Goal: Task Accomplishment & Management: Manage account settings

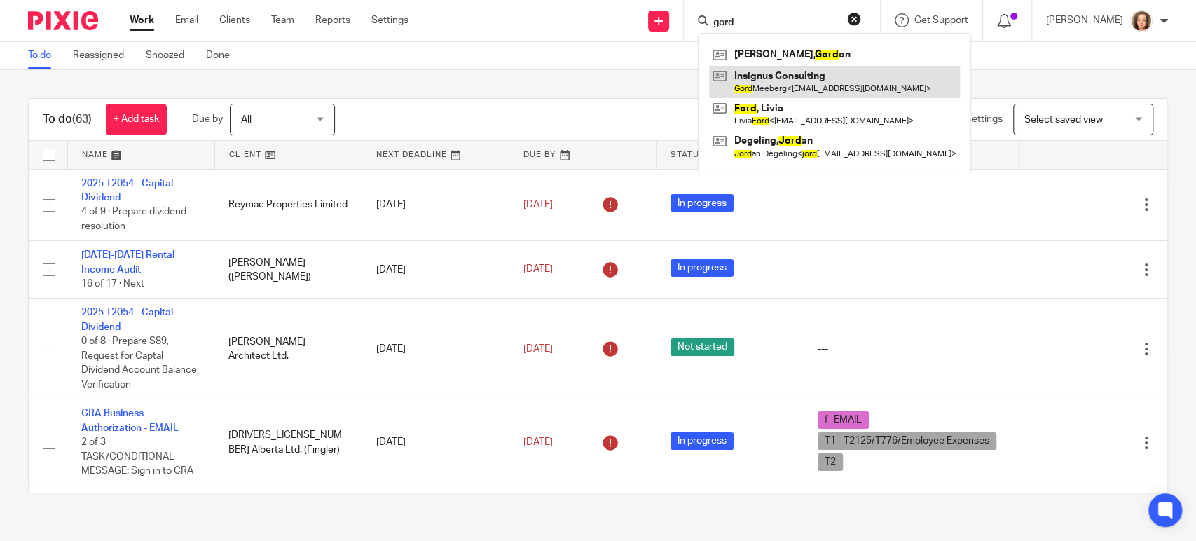
type input "gord"
click at [809, 81] on link at bounding box center [834, 82] width 251 height 32
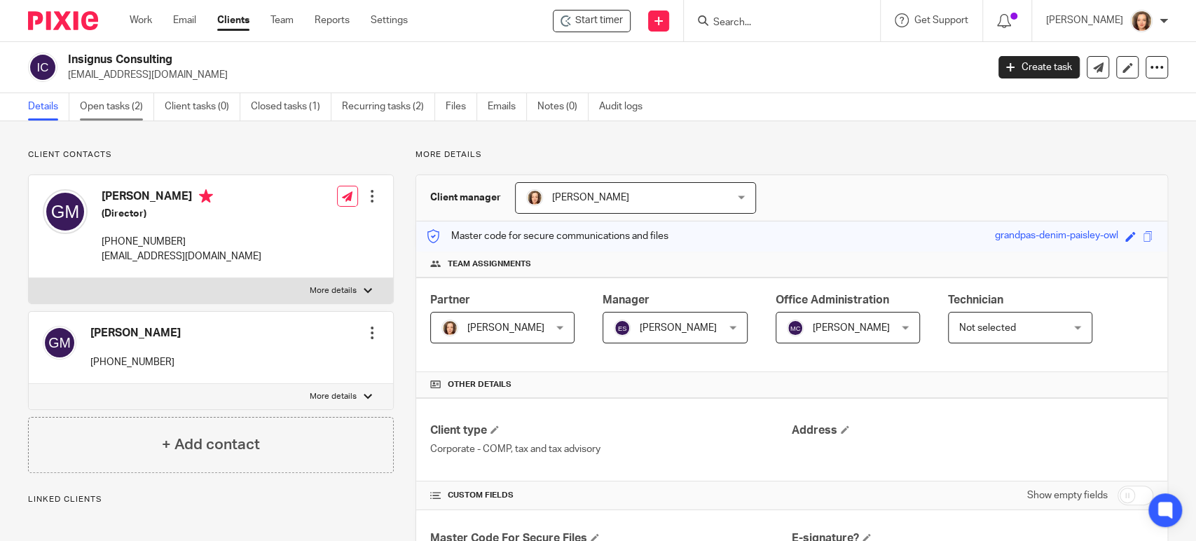
click at [120, 109] on link "Open tasks (2)" at bounding box center [117, 106] width 74 height 27
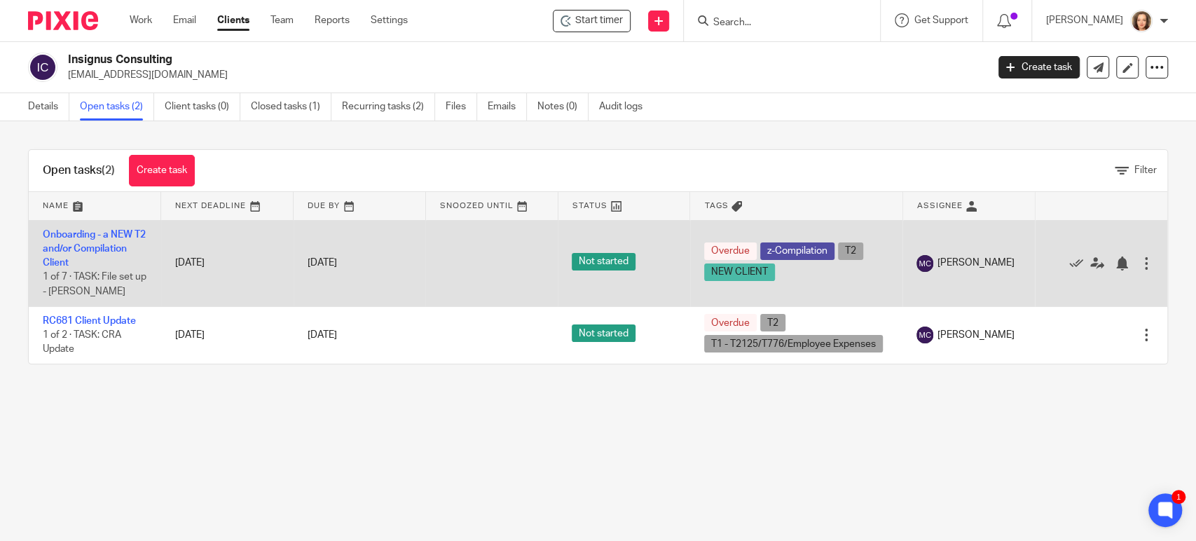
click at [104, 242] on td "Onboarding - a NEW T2 and/or Compilation Client 1 of 7 · TASK: File set up - MI…" at bounding box center [95, 263] width 132 height 86
click at [109, 247] on link "Onboarding - a NEW T2 and/or Compilation Client" at bounding box center [94, 249] width 103 height 39
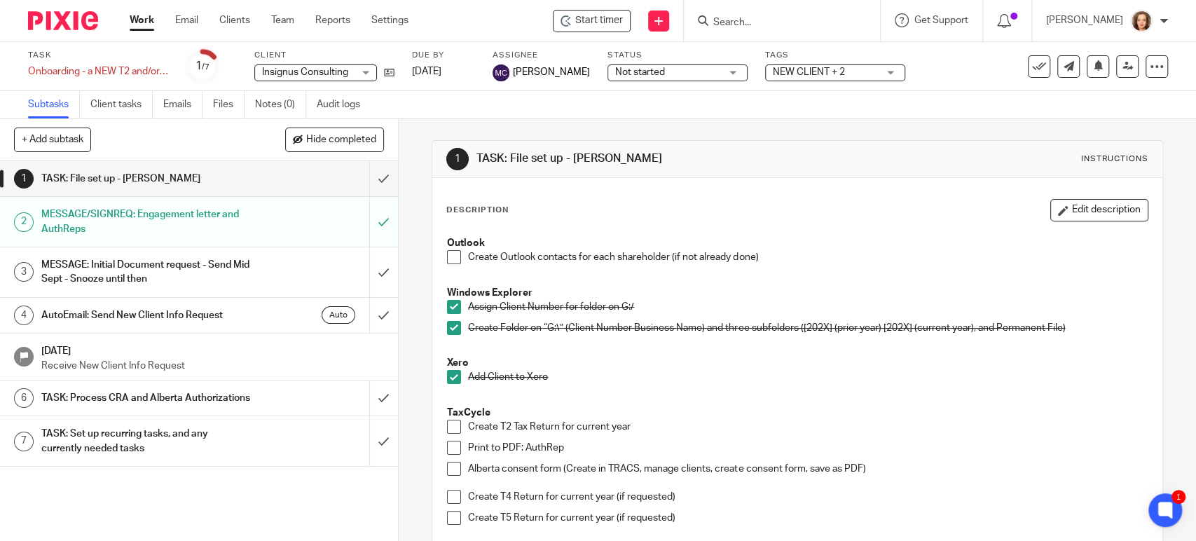
click at [265, 177] on div "TASK: File set up - MICHELE" at bounding box center [198, 178] width 314 height 21
click at [260, 264] on div "MESSAGE: Initial Document request - Send Mid Sept - Snooze until then" at bounding box center [198, 272] width 314 height 36
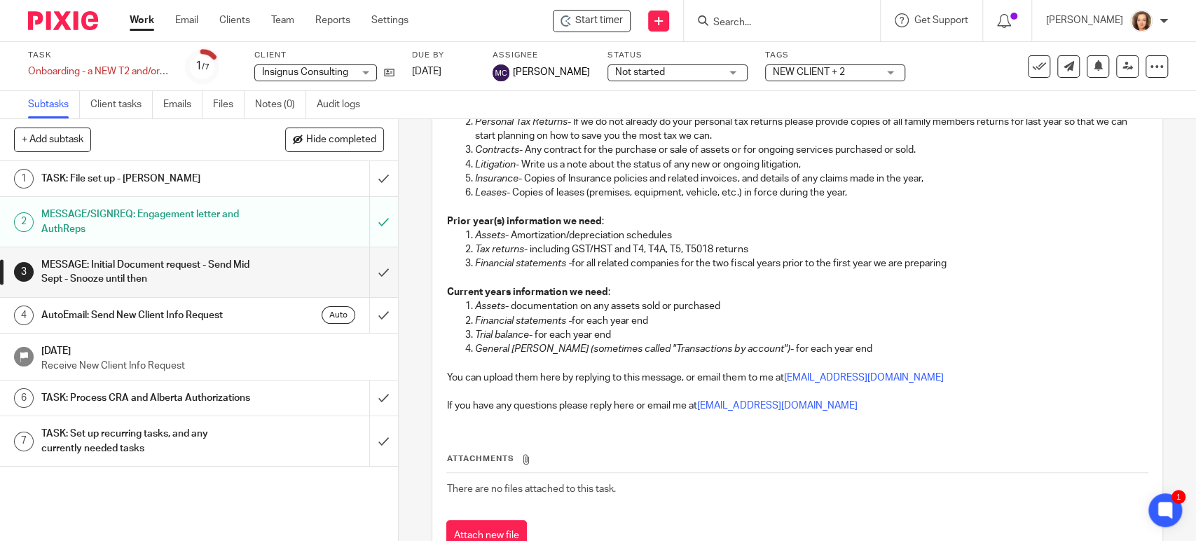
scroll to position [389, 0]
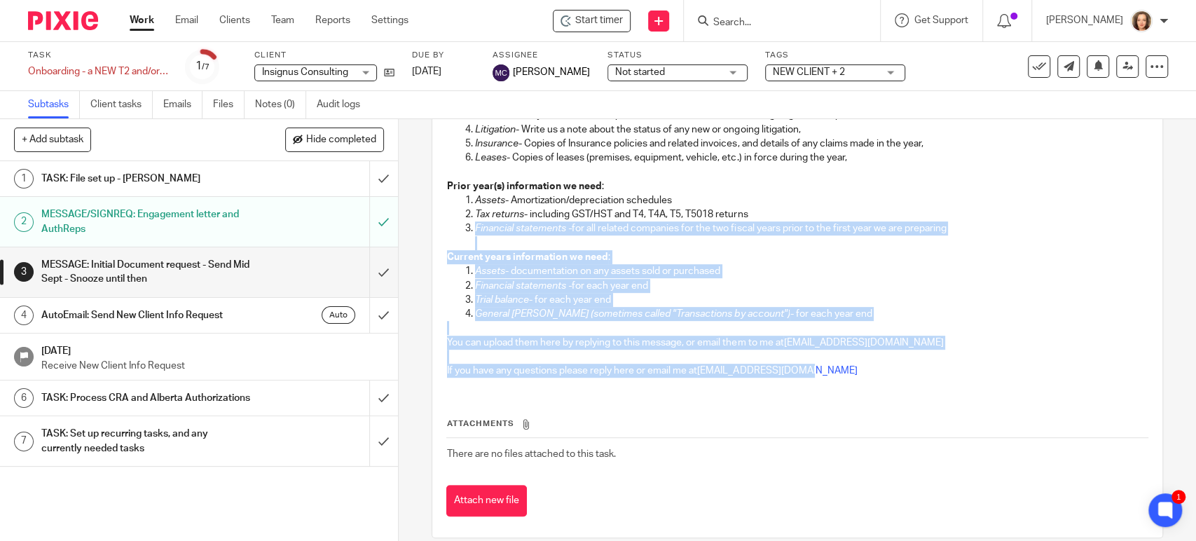
drag, startPoint x: 797, startPoint y: 381, endPoint x: 466, endPoint y: 221, distance: 367.8
click at [465, 224] on div "Convoflo Message: Create a new message in Main Secure Space by copying the foll…" at bounding box center [797, 118] width 714 height 541
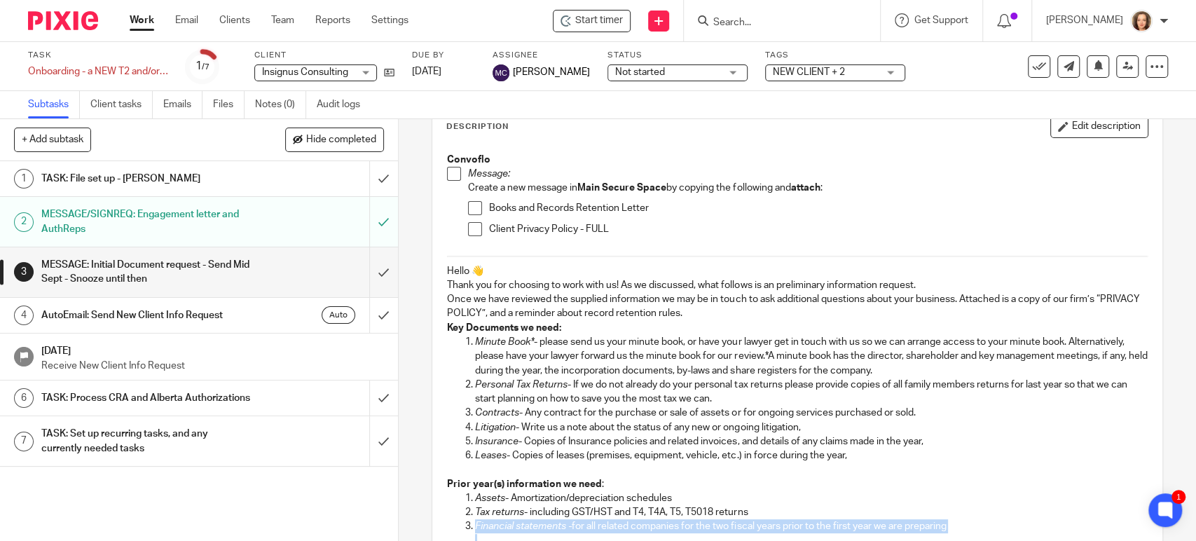
scroll to position [19, 0]
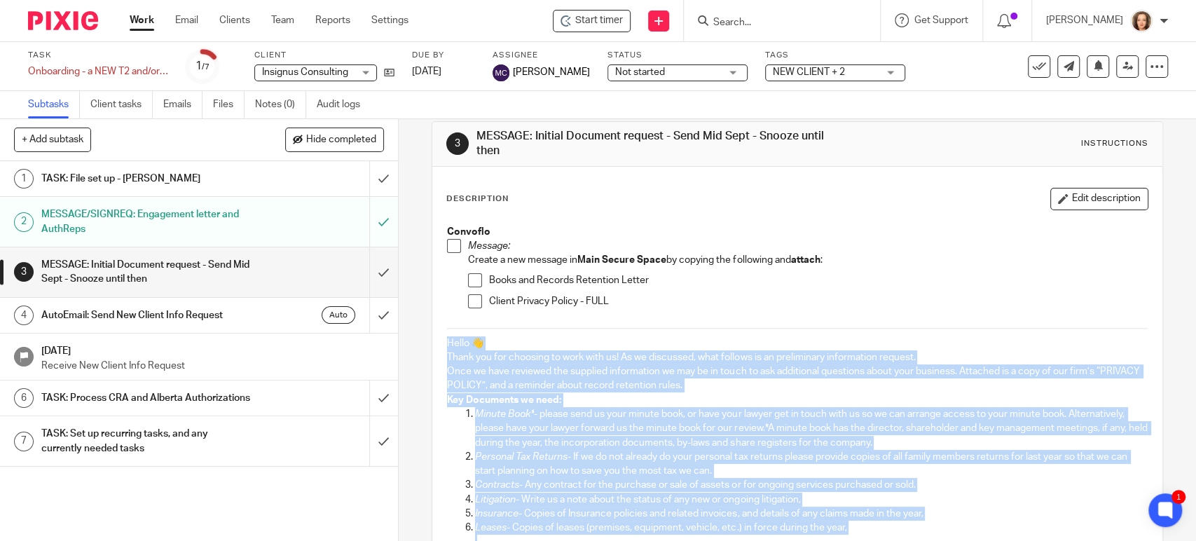
click at [441, 340] on div "Convoflo Message: Create a new message in Main Secure Space by copying the foll…" at bounding box center [797, 488] width 714 height 541
copy div "Hello 👋 Thank you for choosing to work with us! As we discussed, what follows i…"
click at [829, 299] on p "Client Privacy Policy - FULL" at bounding box center [818, 301] width 658 height 14
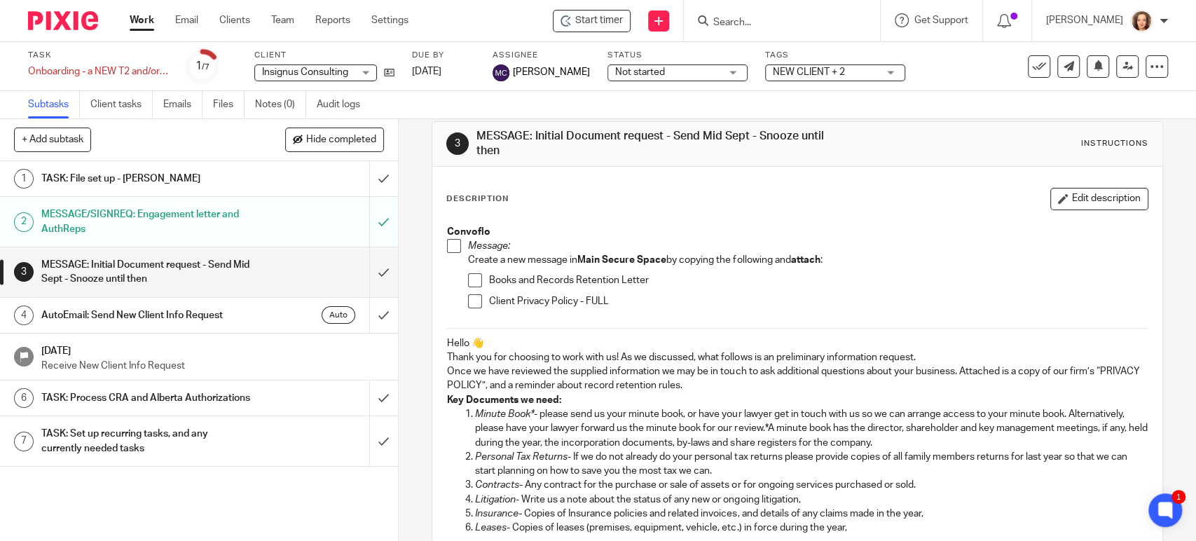
click at [992, 289] on div "Books and Records Retention Letter" at bounding box center [818, 283] width 658 height 21
drag, startPoint x: 1146, startPoint y: 66, endPoint x: 751, endPoint y: 195, distance: 415.7
click at [751, 195] on div "Description Edit description" at bounding box center [796, 199] width 701 height 22
click at [1149, 66] on icon at bounding box center [1156, 67] width 14 height 14
click at [747, 225] on p "Convoflo" at bounding box center [797, 232] width 700 height 14
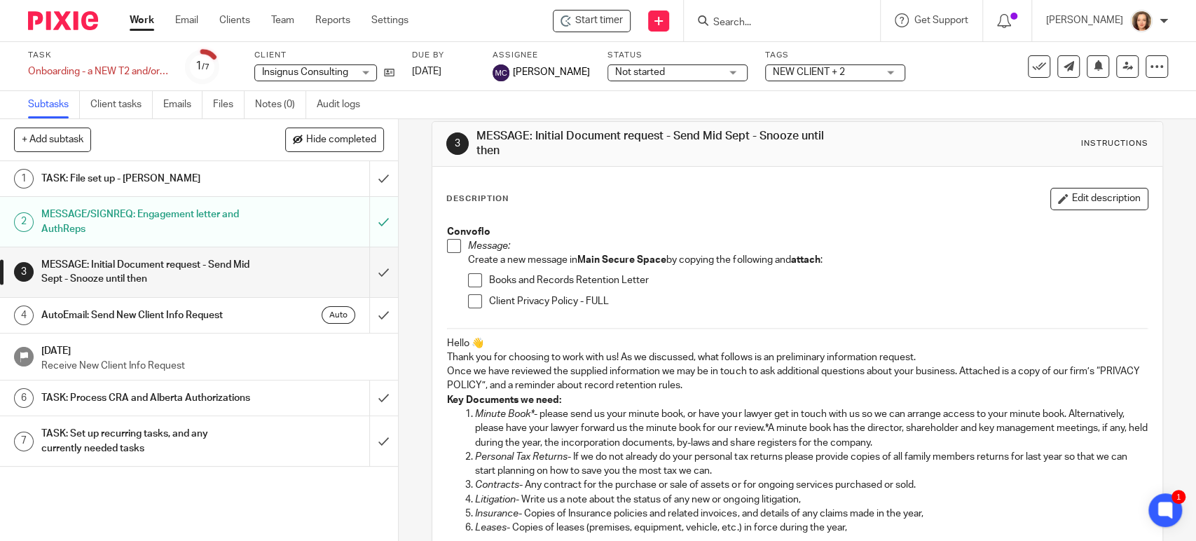
click at [470, 301] on span at bounding box center [475, 301] width 14 height 14
click at [777, 208] on div "Description Edit description" at bounding box center [796, 199] width 701 height 22
click at [362, 265] on input "submit" at bounding box center [199, 272] width 398 height 50
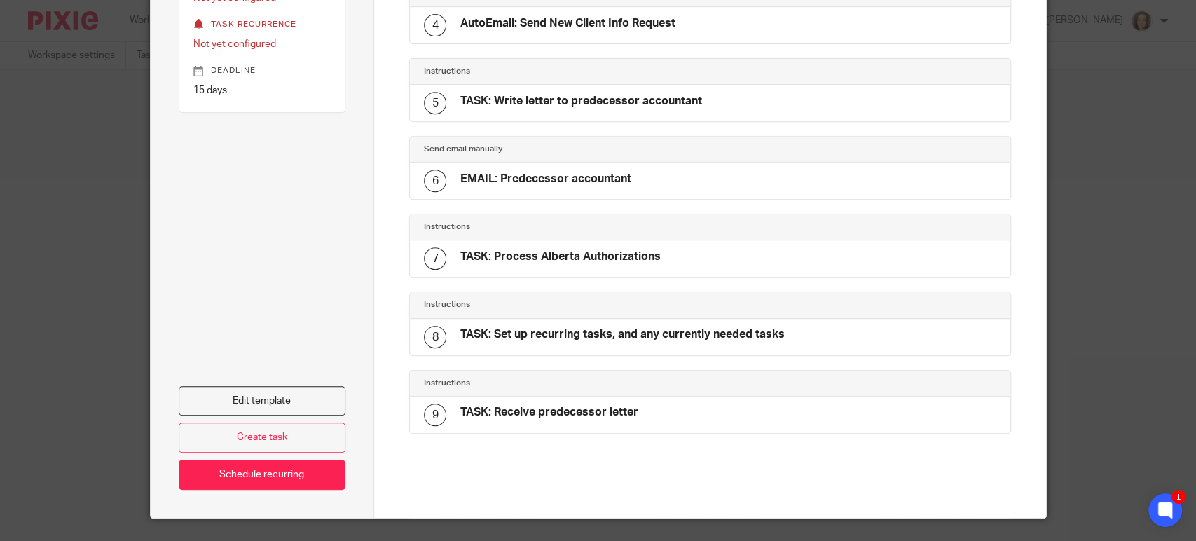
scroll to position [411, 0]
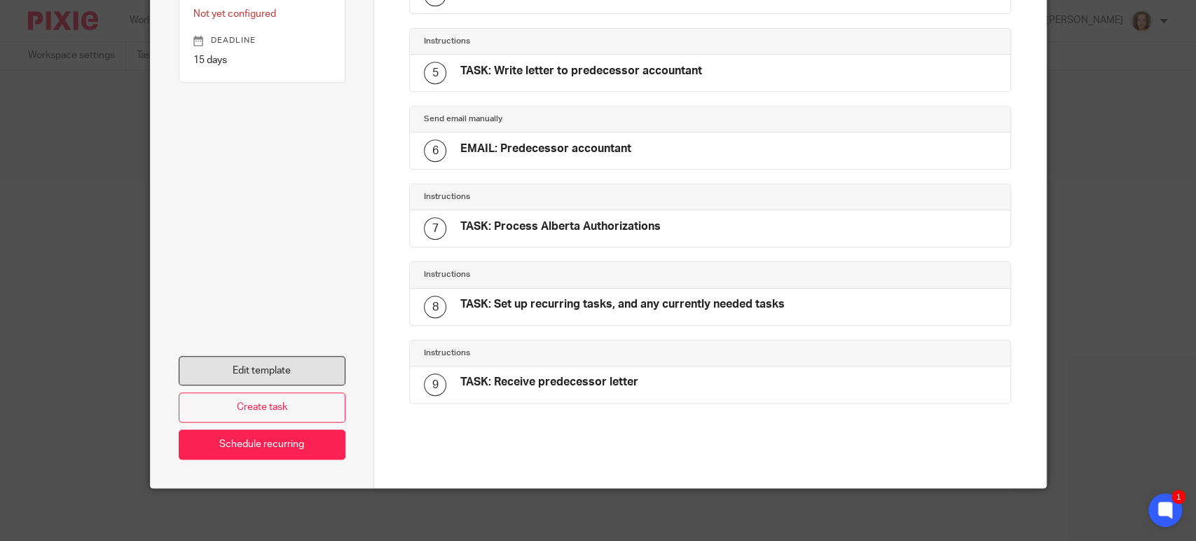
click at [274, 370] on link "Edit template" at bounding box center [262, 371] width 167 height 30
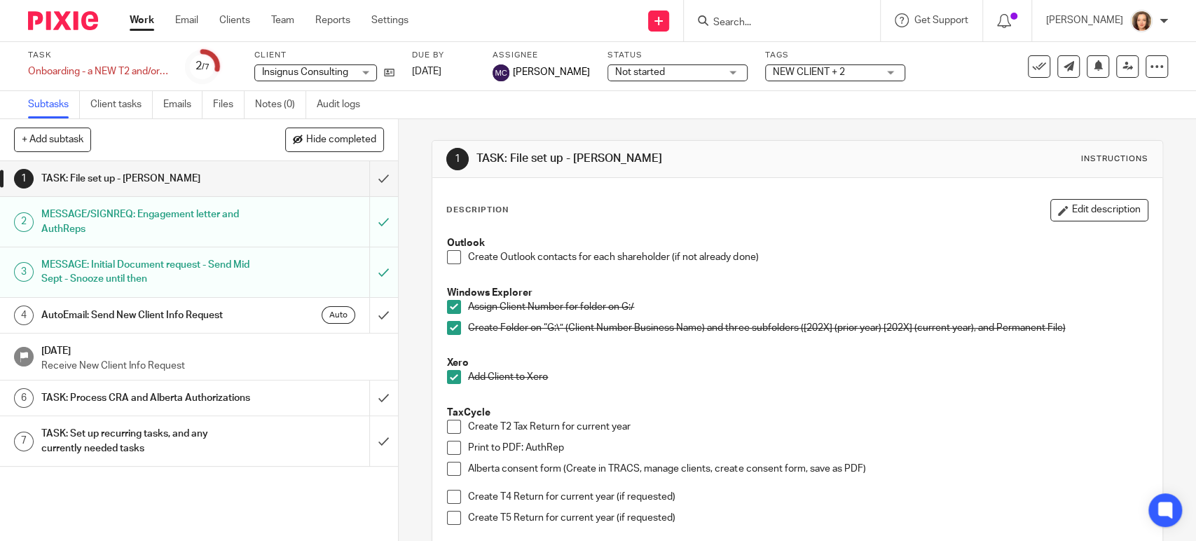
click at [175, 309] on h1 "AutoEmail: Send New Client Info Request" at bounding box center [145, 315] width 209 height 21
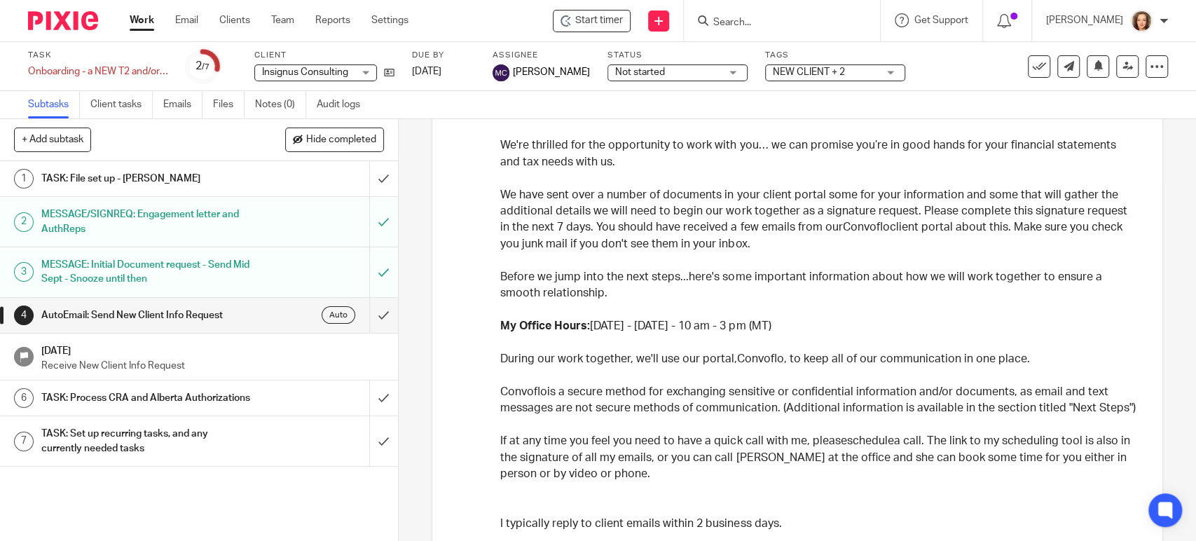
scroll to position [174, 0]
click at [823, 186] on p "We have sent over a number of documents in your client portal some for your inf…" at bounding box center [818, 219] width 637 height 66
click at [1149, 60] on icon at bounding box center [1156, 67] width 14 height 14
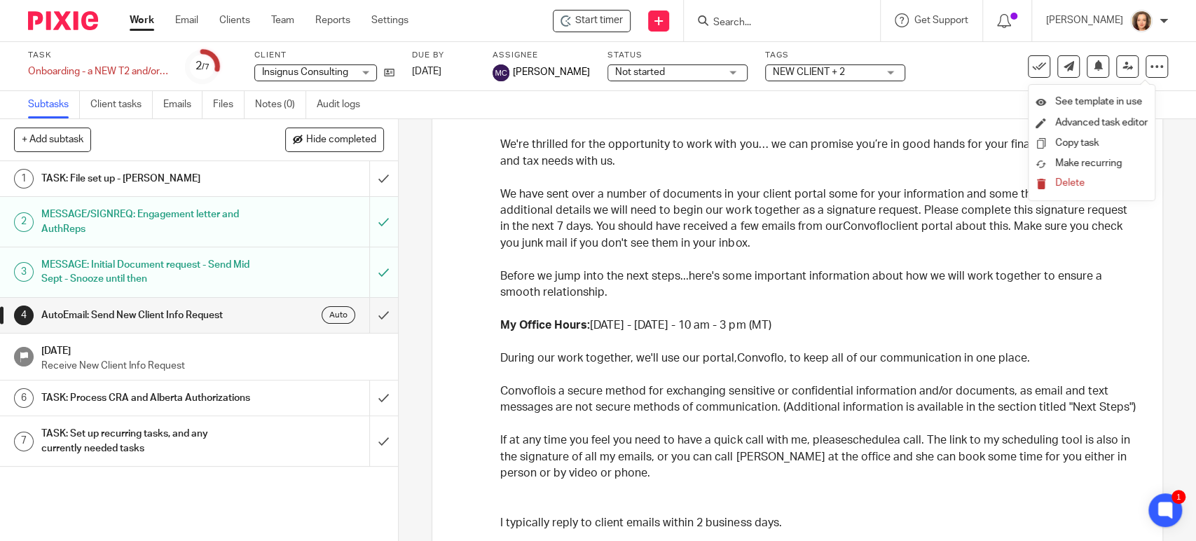
click at [838, 212] on p "We have sent over a number of documents in your client portal some for your inf…" at bounding box center [818, 219] width 637 height 66
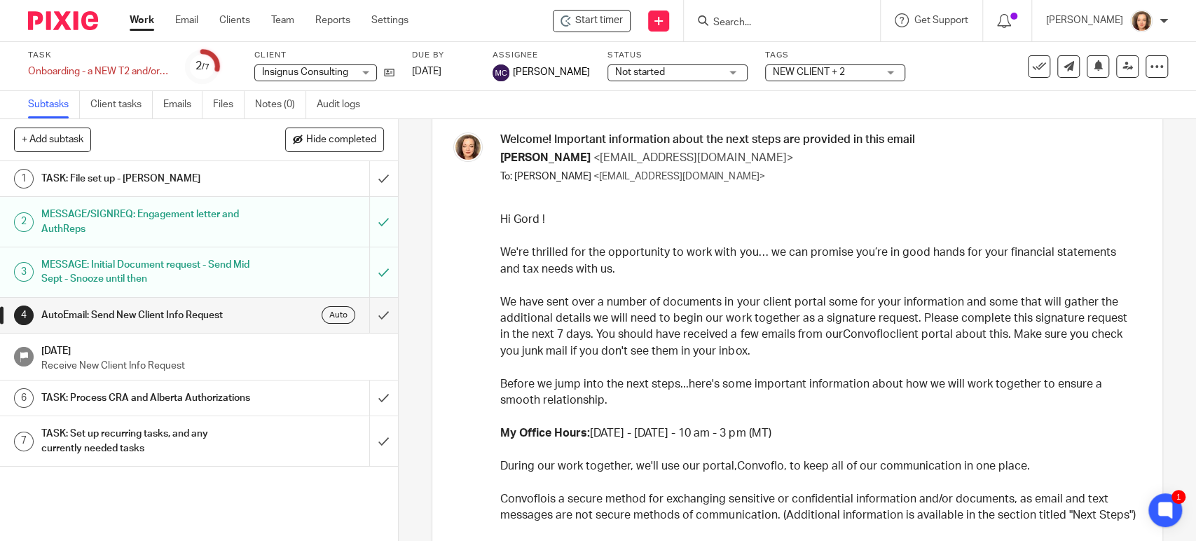
scroll to position [0, 0]
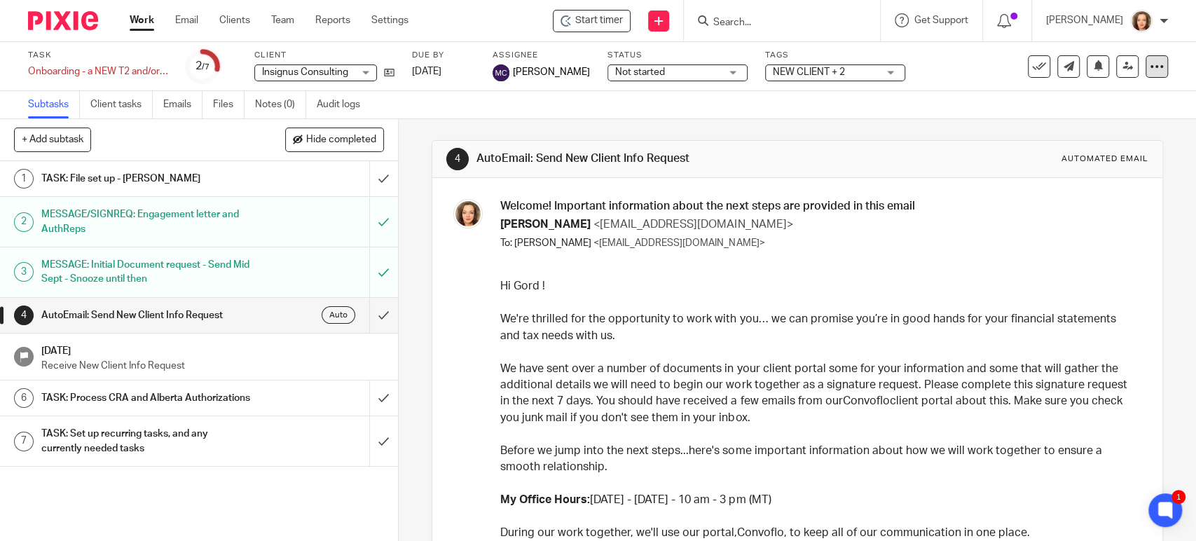
click at [1149, 61] on icon at bounding box center [1156, 67] width 14 height 14
click at [1074, 118] on link "Advanced task editor" at bounding box center [1101, 123] width 92 height 10
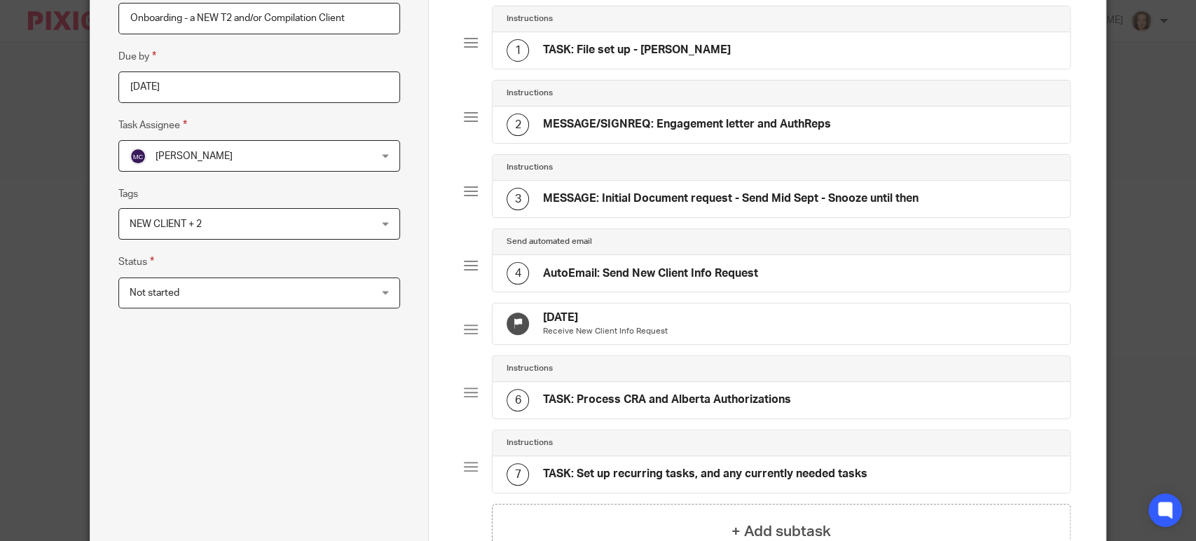
scroll to position [174, 0]
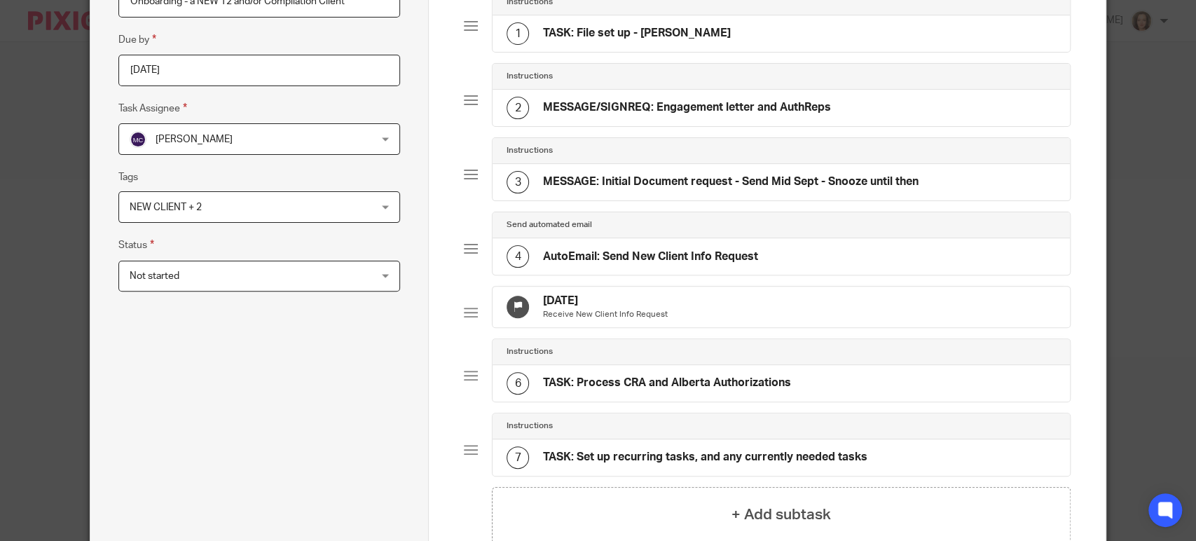
click at [626, 262] on h4 "AutoEmail: Send New Client Info Request" at bounding box center [650, 256] width 215 height 15
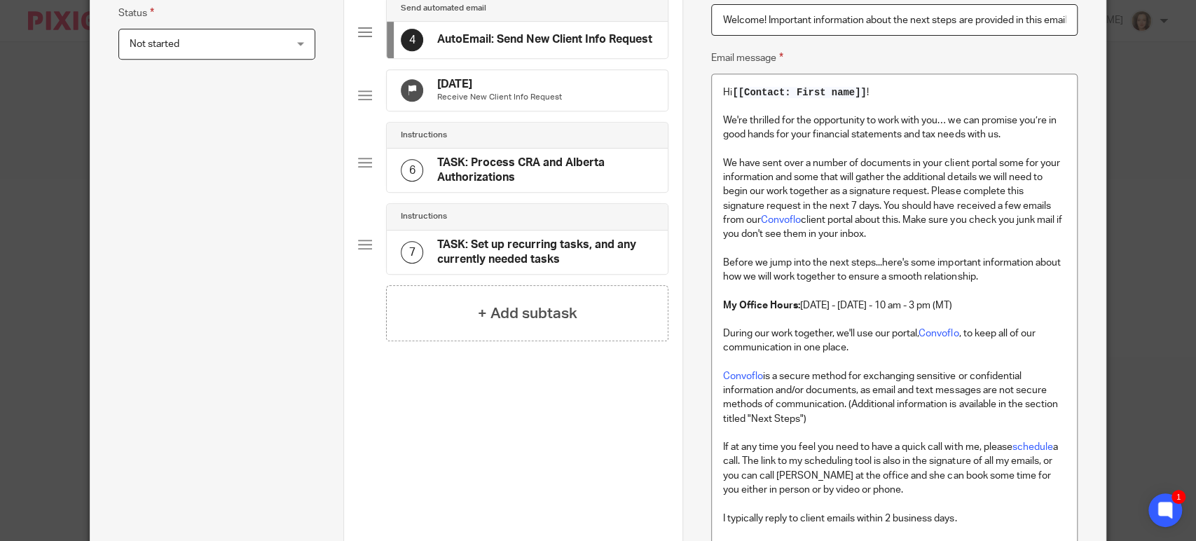
scroll to position [409, 0]
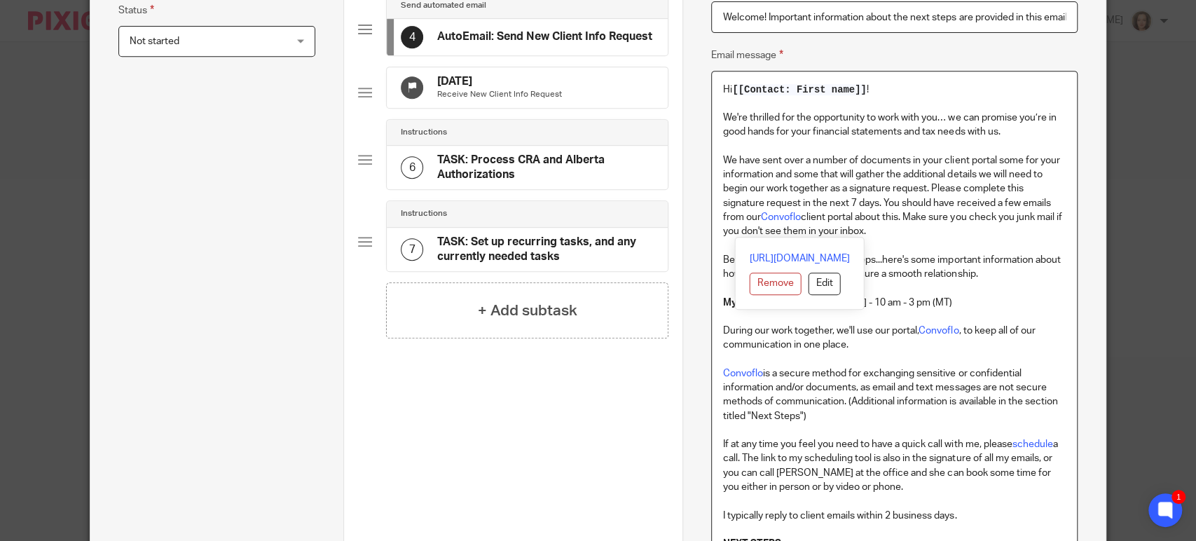
drag, startPoint x: 857, startPoint y: 228, endPoint x: 712, endPoint y: 142, distance: 168.3
click at [712, 142] on div "Hi [[Contact: First name]] ! We're thrilled for the opportunity to work with yo…" at bounding box center [894, 440] width 365 height 738
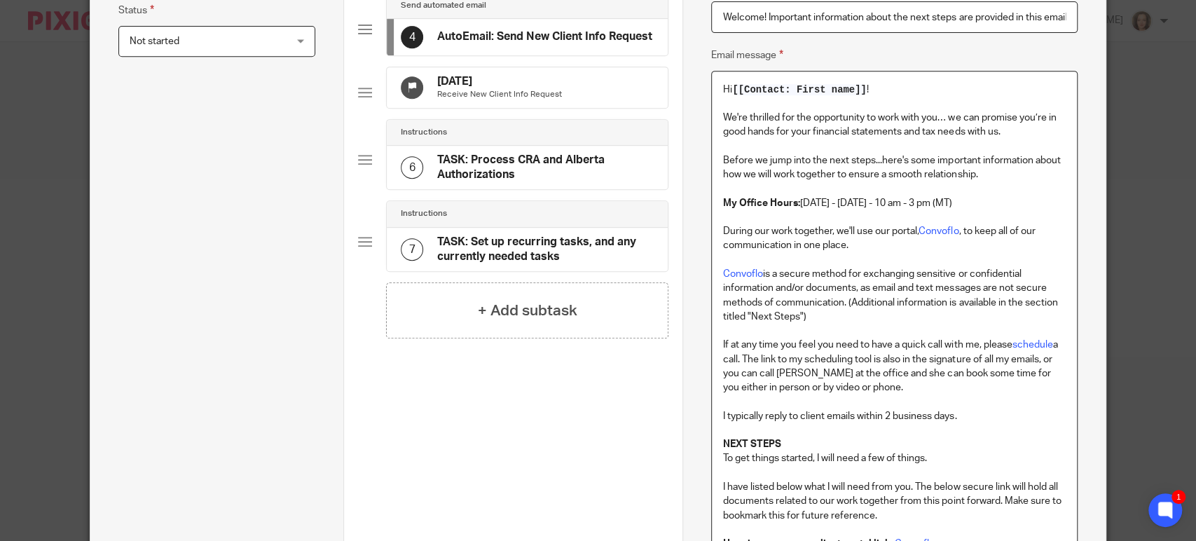
click at [877, 317] on p "Convoflo is a secure method for exchanging sensitive or confidential informatio…" at bounding box center [894, 295] width 342 height 57
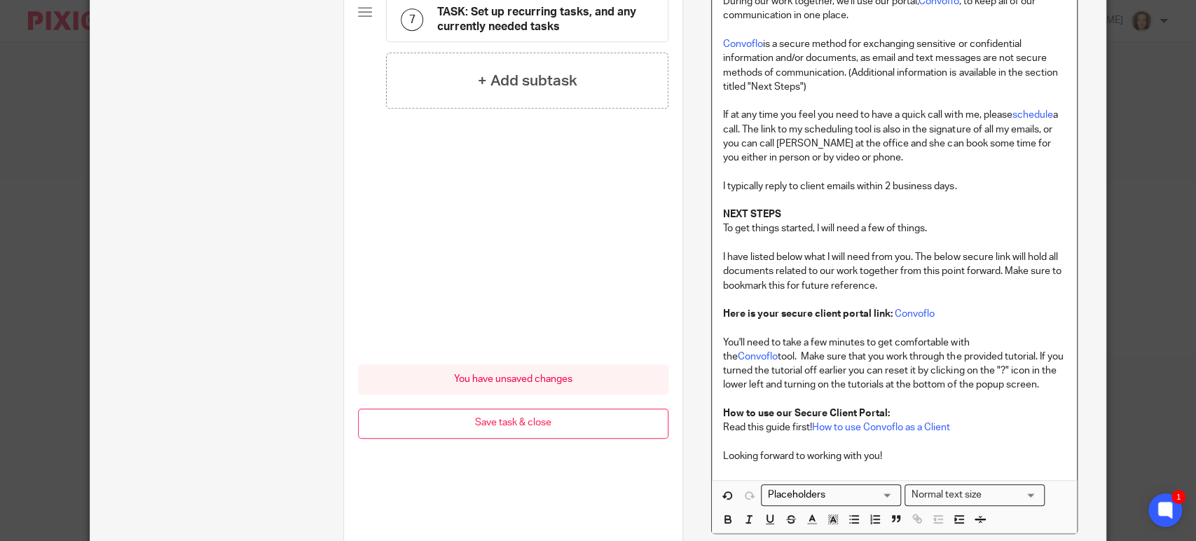
scroll to position [681, 0]
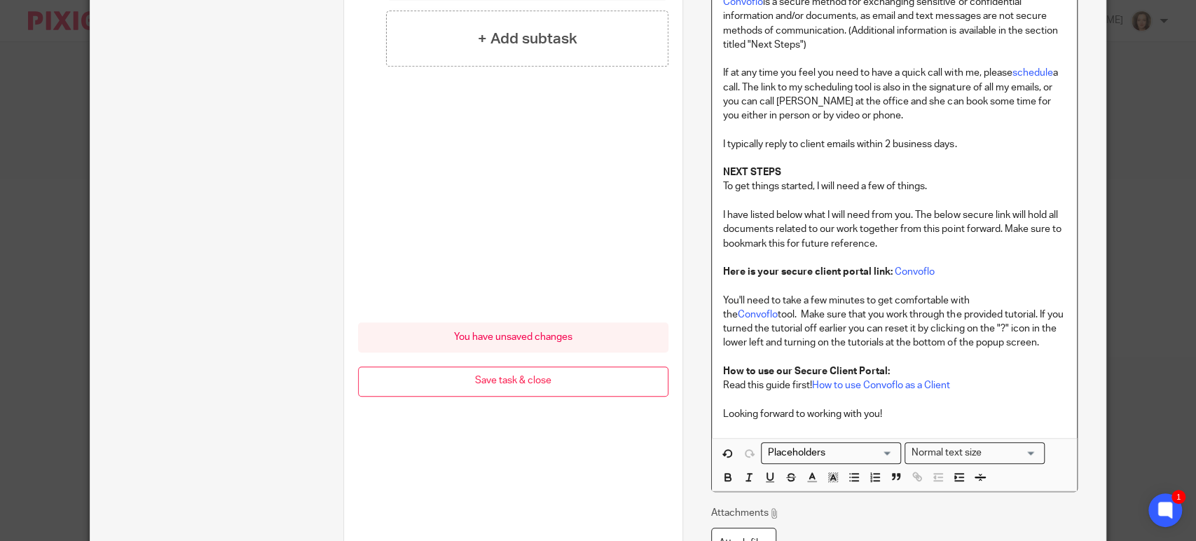
click at [959, 386] on p "Read this guide first! How to use Convoflo as a Client" at bounding box center [894, 385] width 342 height 14
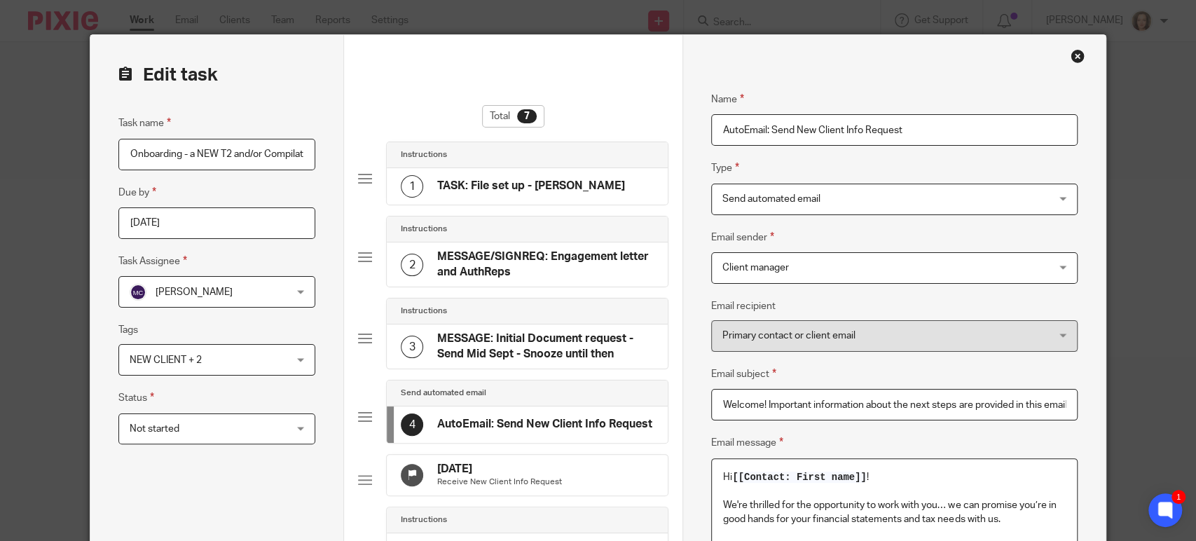
scroll to position [0, 0]
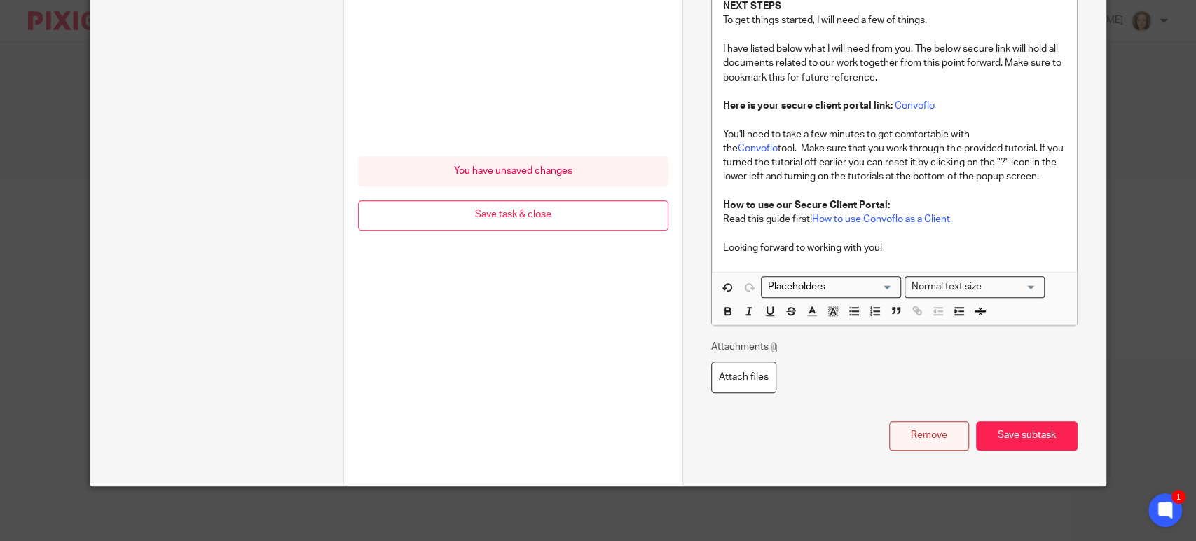
click at [927, 428] on button "Remove" at bounding box center [929, 436] width 80 height 30
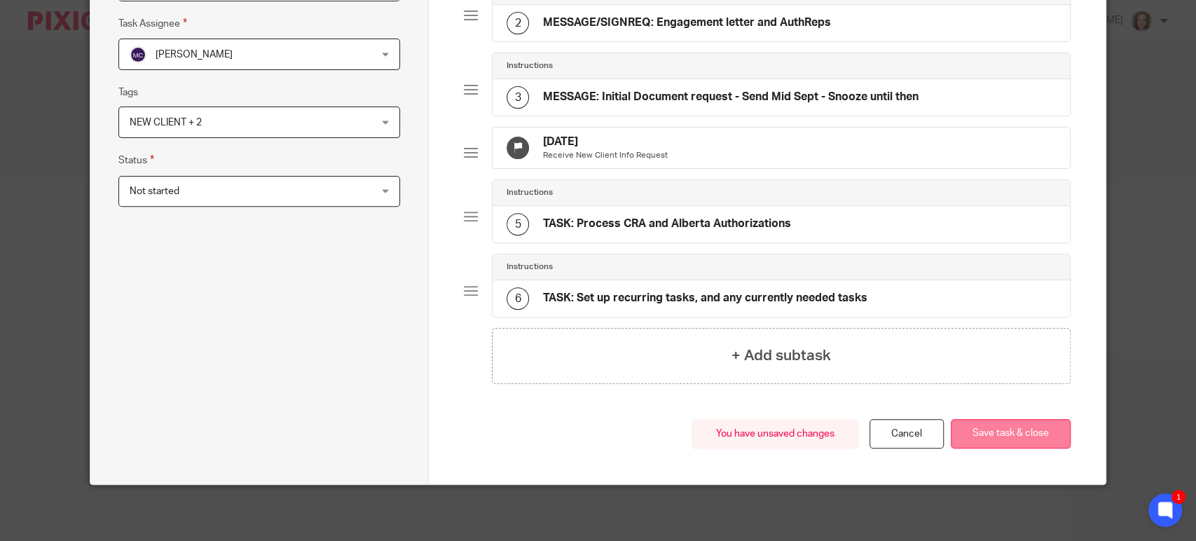
click at [992, 430] on button "Save task & close" at bounding box center [1010, 434] width 120 height 30
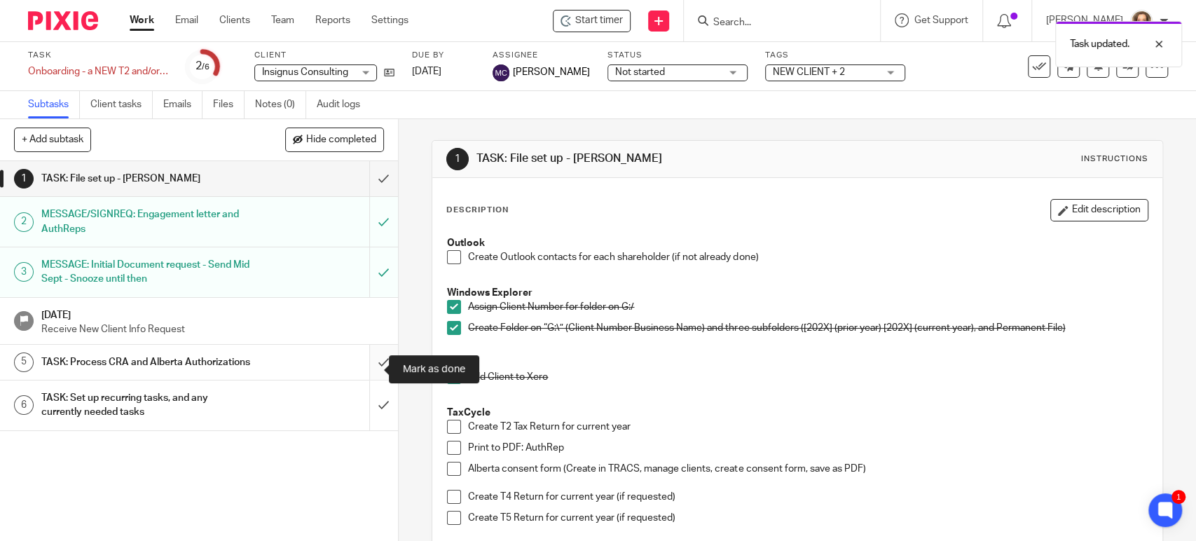
click at [369, 363] on input "submit" at bounding box center [199, 362] width 398 height 35
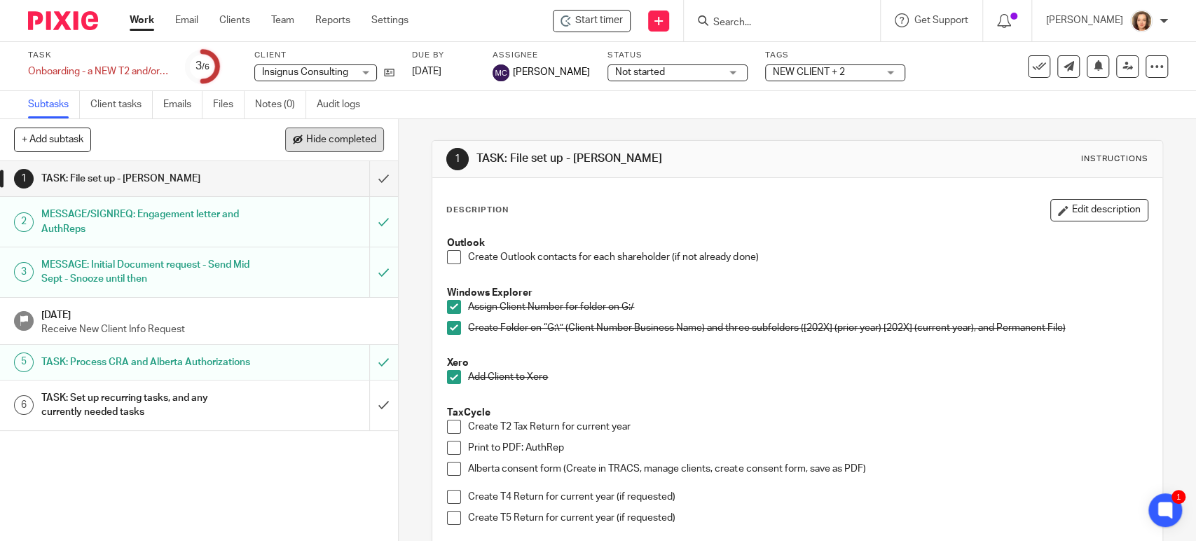
click at [306, 132] on button "Hide completed" at bounding box center [334, 139] width 99 height 24
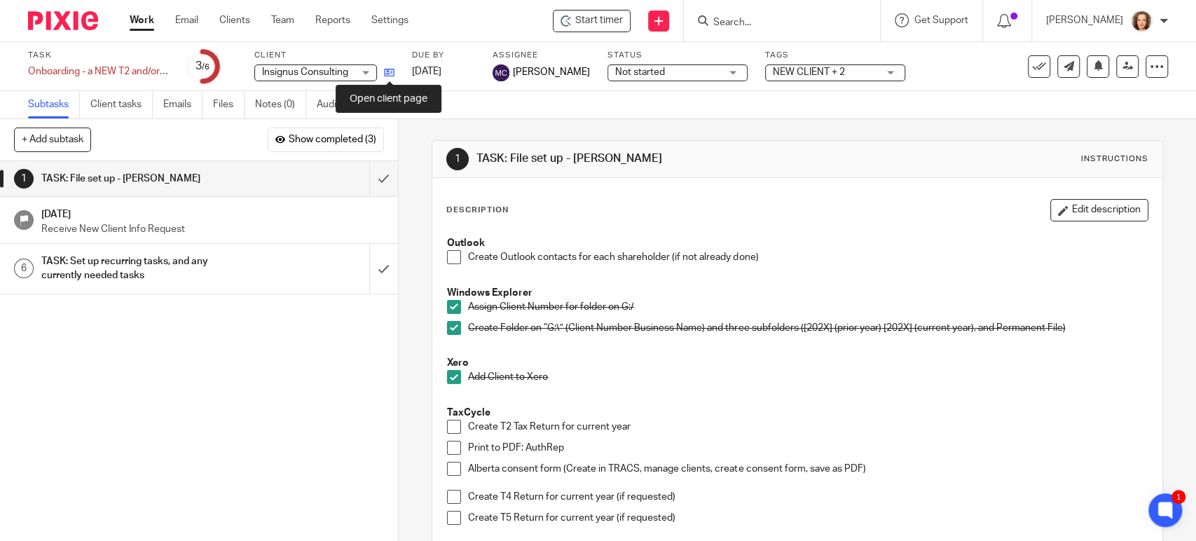
click at [389, 72] on icon at bounding box center [389, 72] width 11 height 11
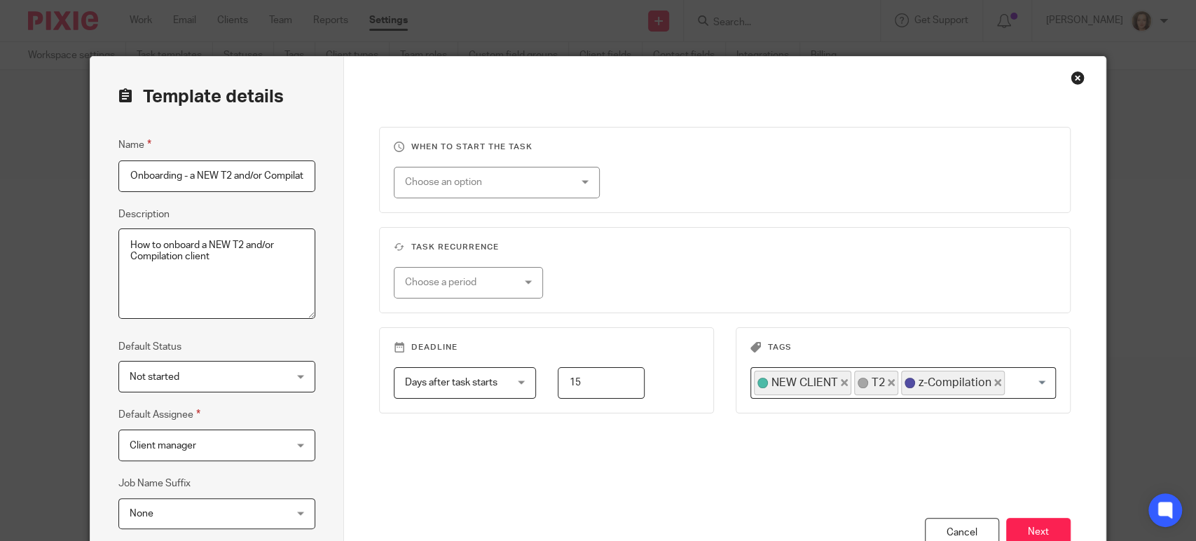
scroll to position [0, 43]
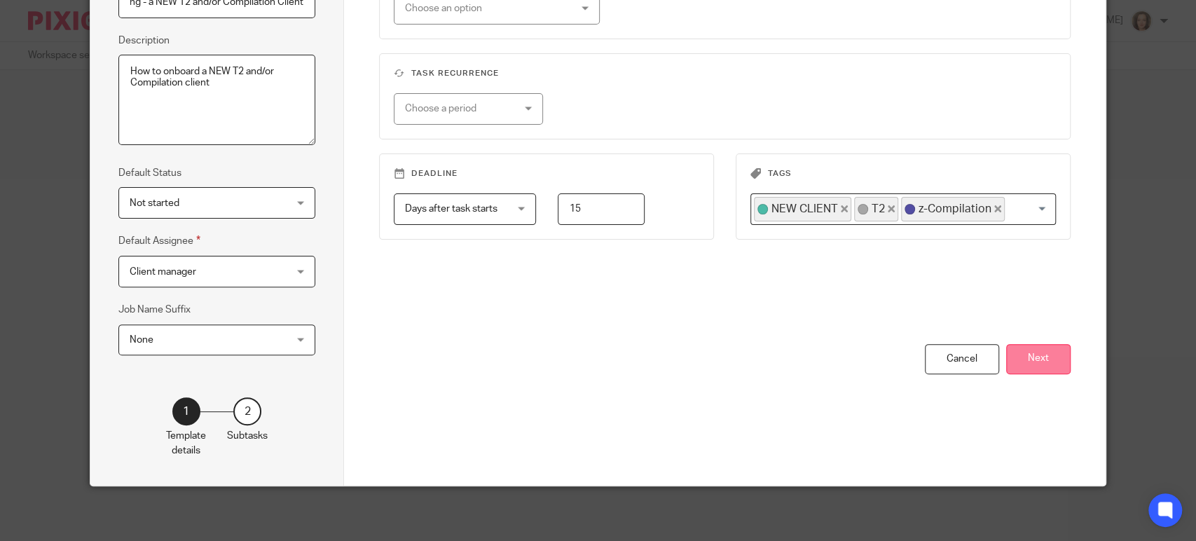
click at [1048, 359] on button "Next" at bounding box center [1038, 359] width 64 height 30
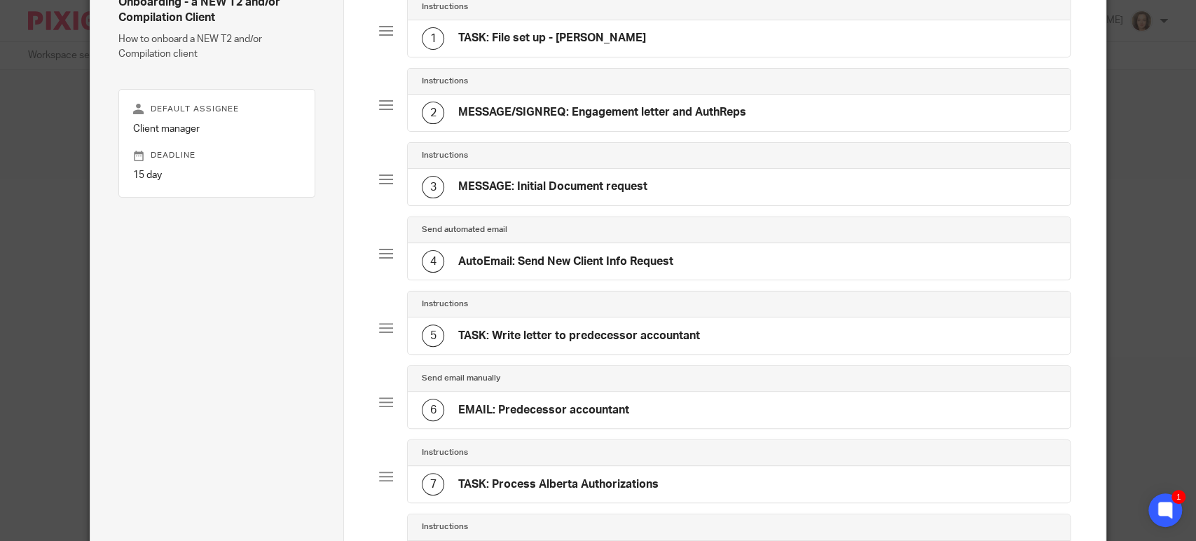
scroll to position [136, 0]
click at [653, 106] on h4 "MESSAGE/SIGNREQ: Engagement letter and AuthReps" at bounding box center [602, 111] width 288 height 15
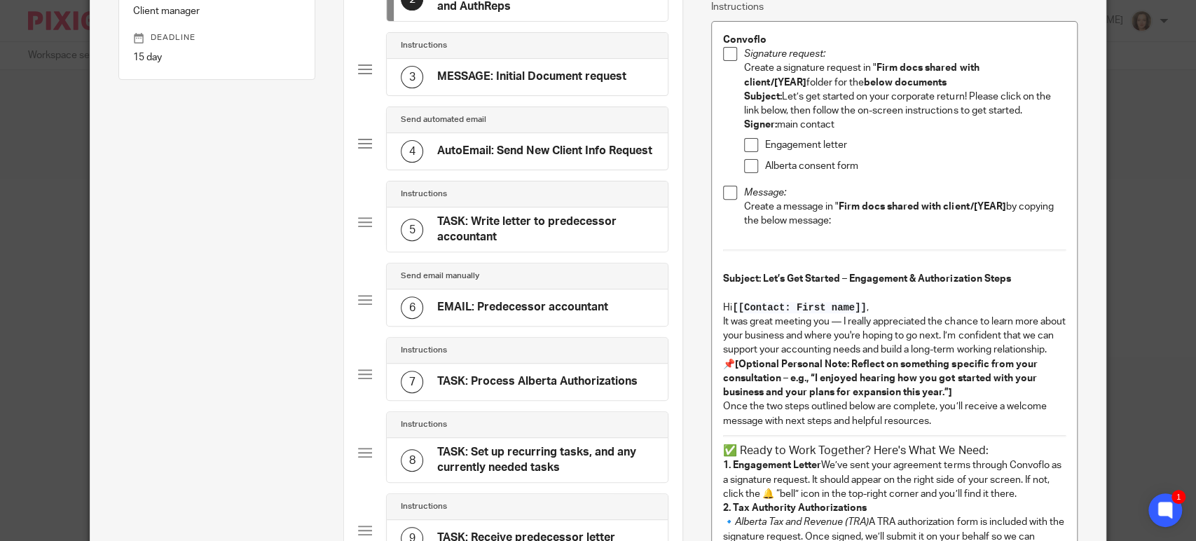
scroll to position [155, 0]
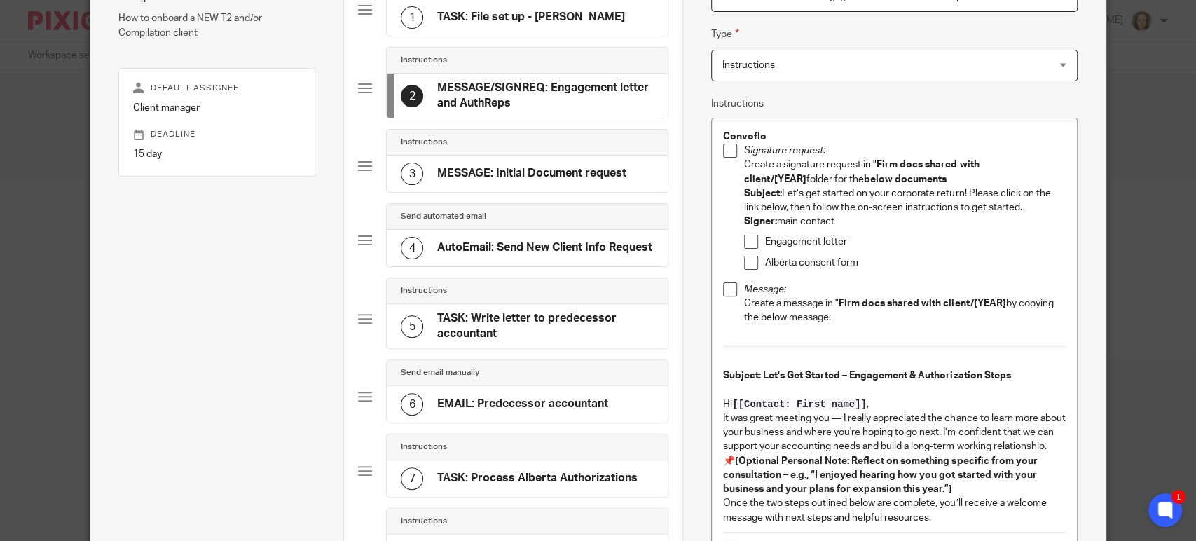
click at [501, 170] on h4 "MESSAGE: Initial Document request" at bounding box center [531, 173] width 189 height 15
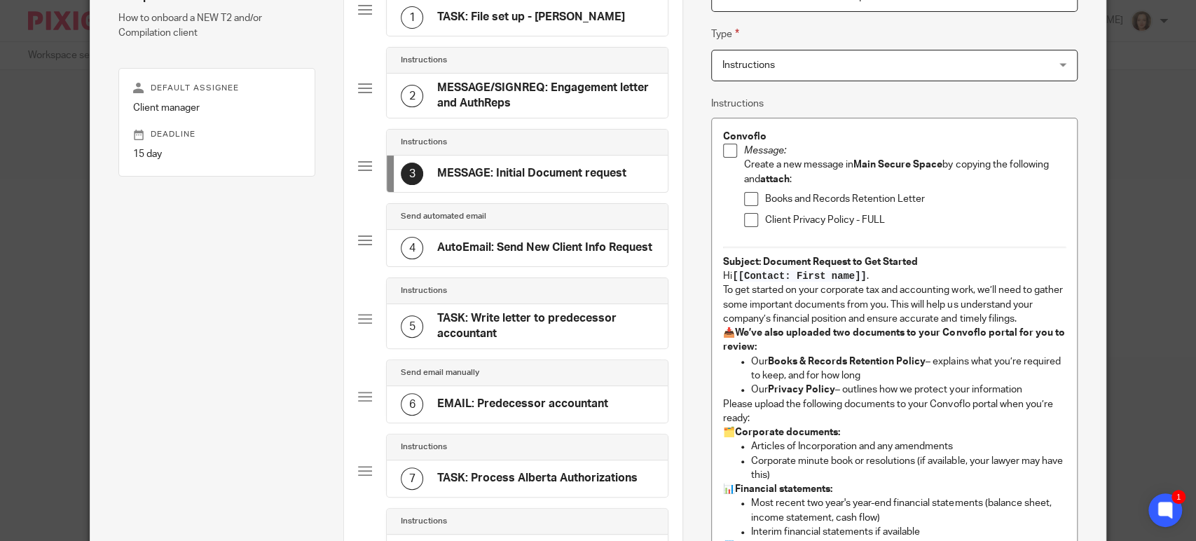
scroll to position [136, 0]
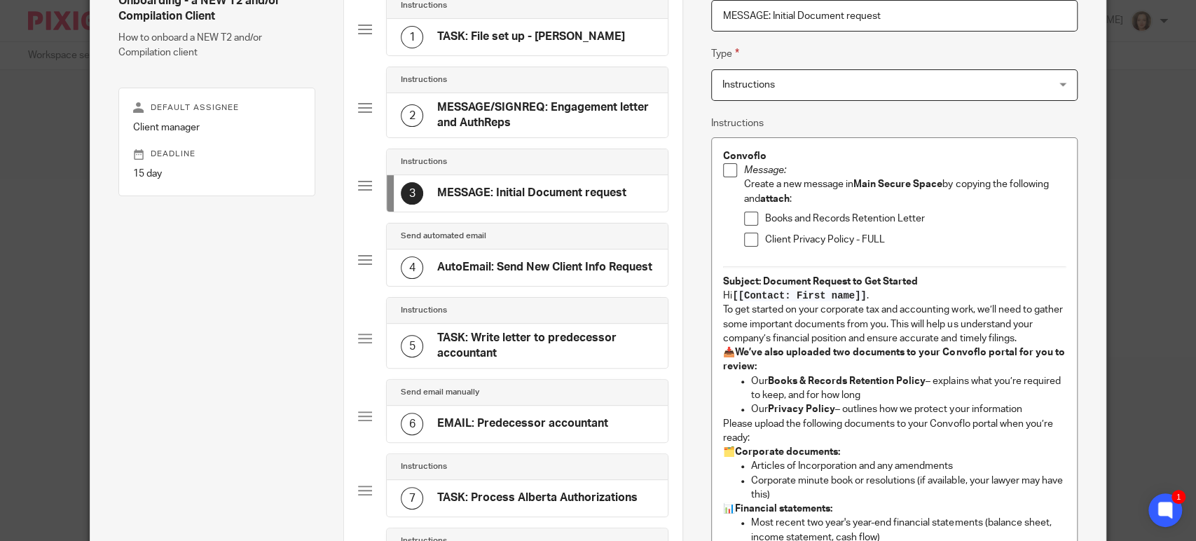
click at [777, 120] on div "Name MESSAGE: Initial Document request Type Instructions Instructions Instructi…" at bounding box center [894, 489] width 366 height 1066
click at [897, 235] on p "Client Privacy Policy - FULL" at bounding box center [915, 240] width 300 height 14
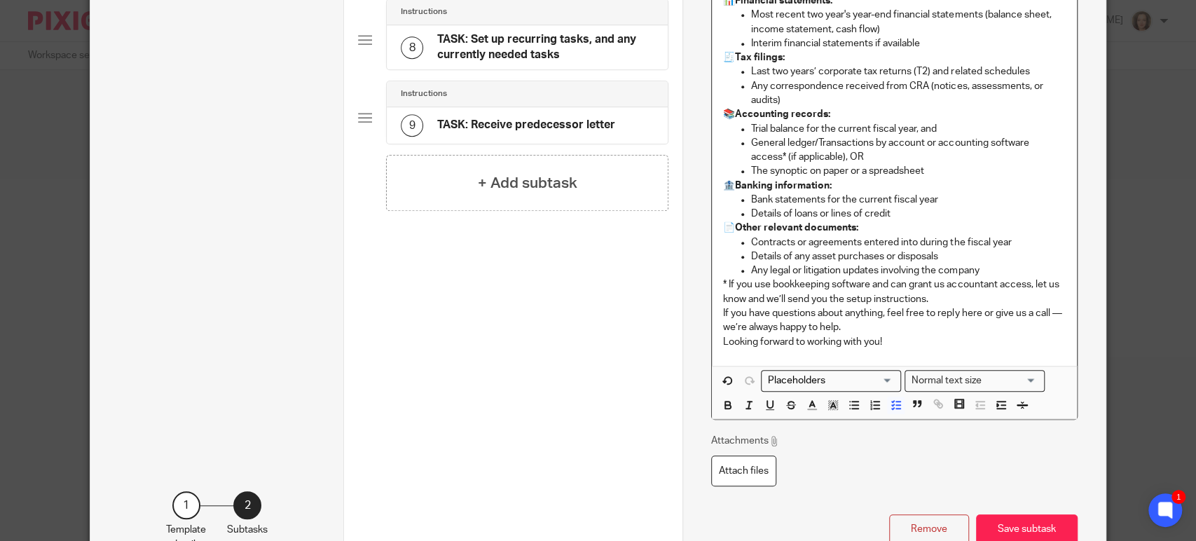
scroll to position [759, 0]
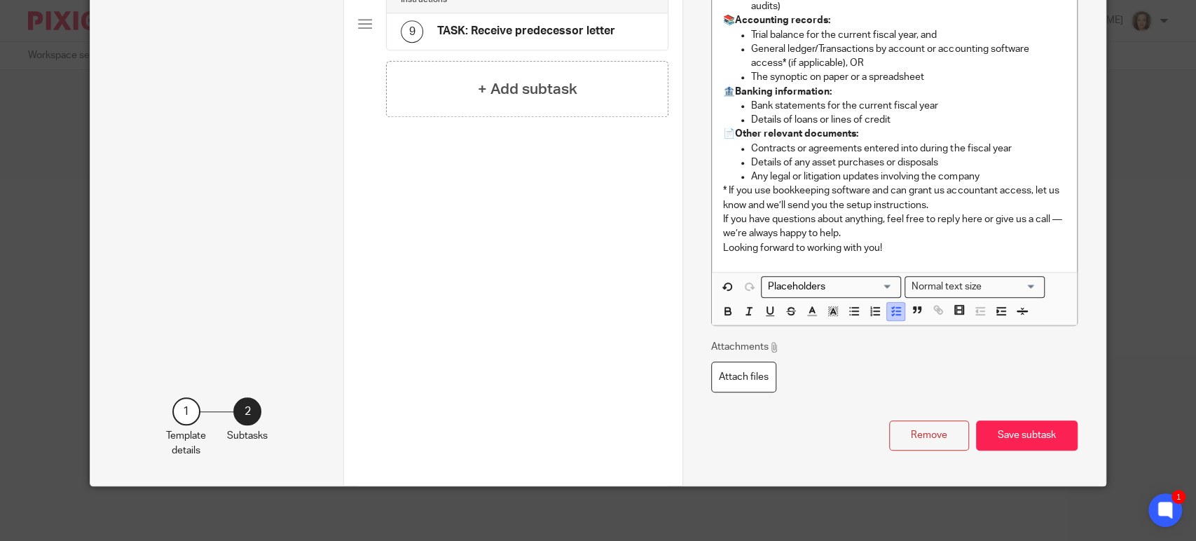
click at [889, 311] on icon "button" at bounding box center [895, 311] width 13 height 13
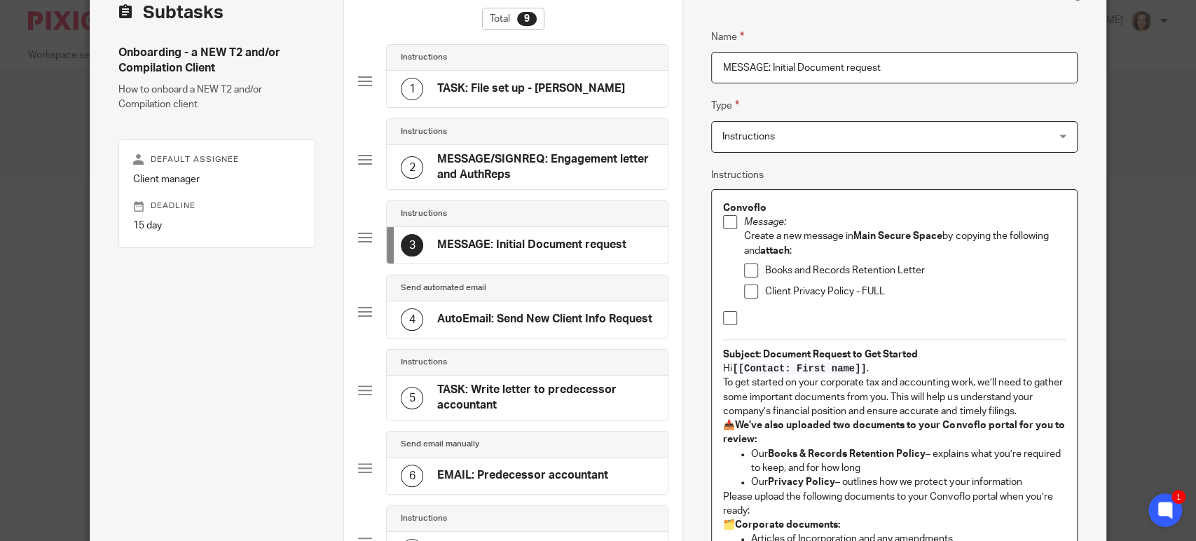
scroll to position [62, 0]
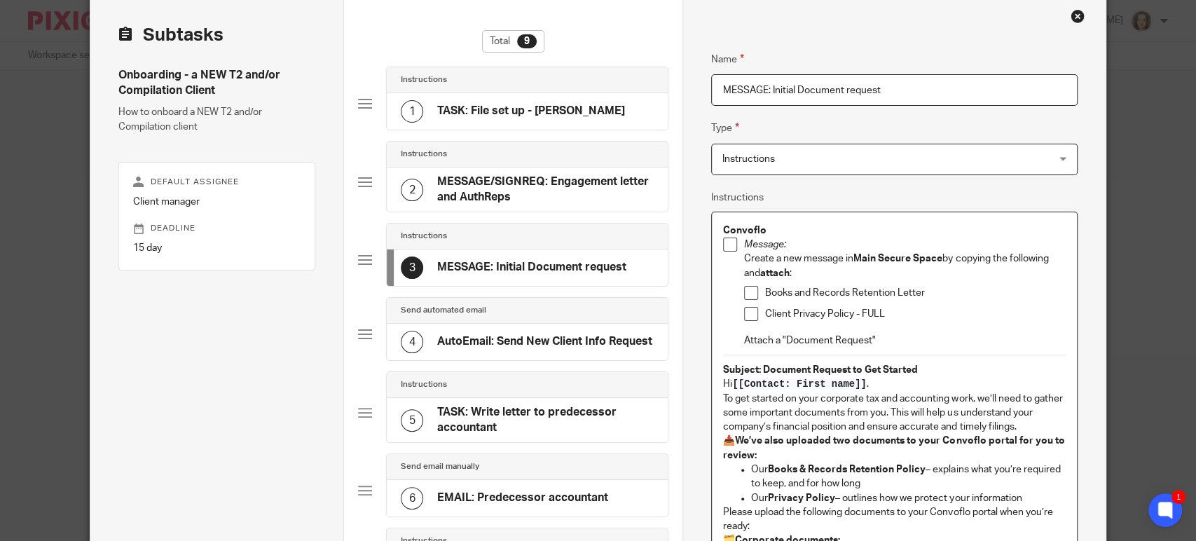
click at [888, 340] on p "Attach a "Document Request"" at bounding box center [904, 340] width 321 height 14
click at [913, 338] on p "Attach a "Document Request" , reset" at bounding box center [904, 340] width 321 height 14
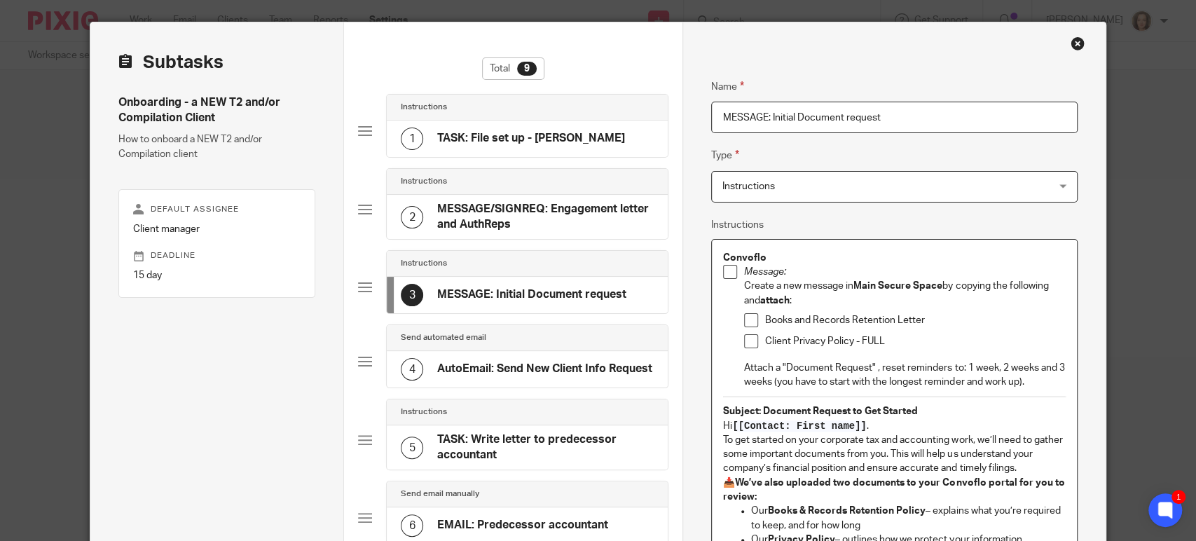
scroll to position [0, 0]
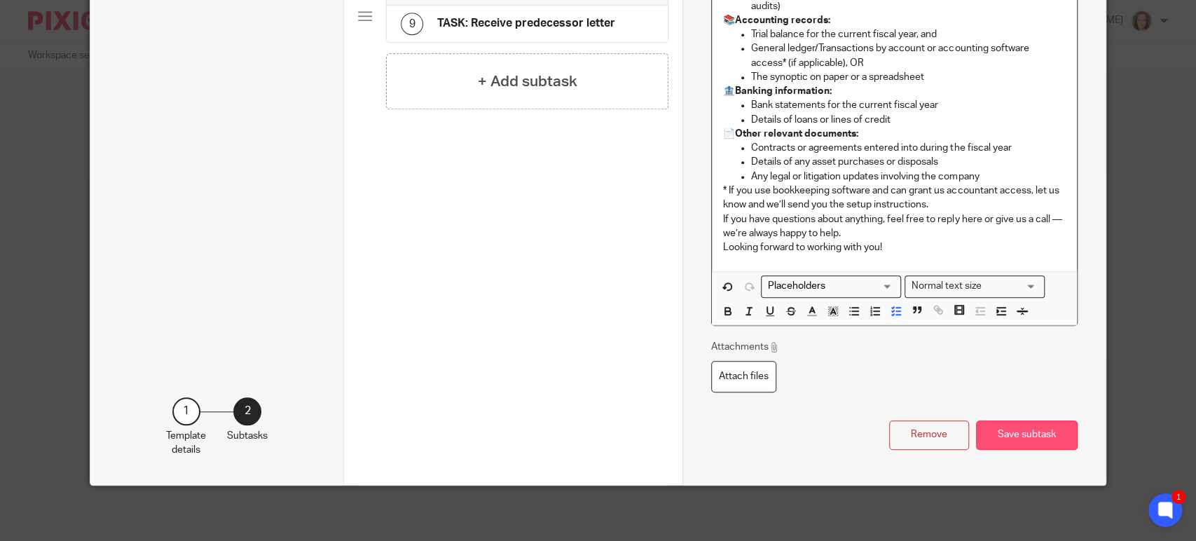
click at [1025, 425] on button "Save subtask" at bounding box center [1027, 435] width 102 height 30
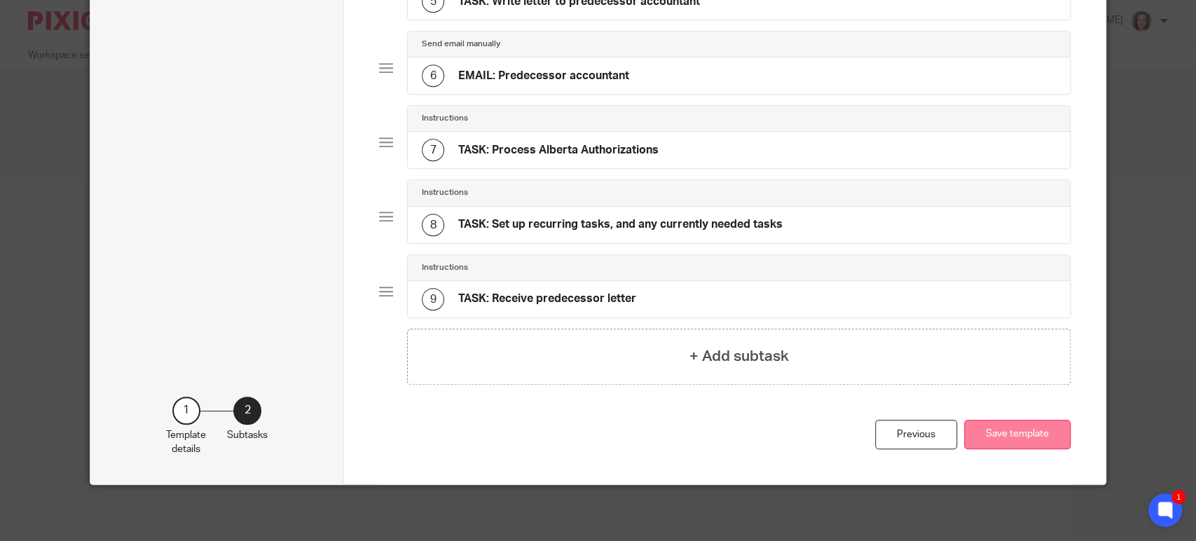
scroll to position [466, 0]
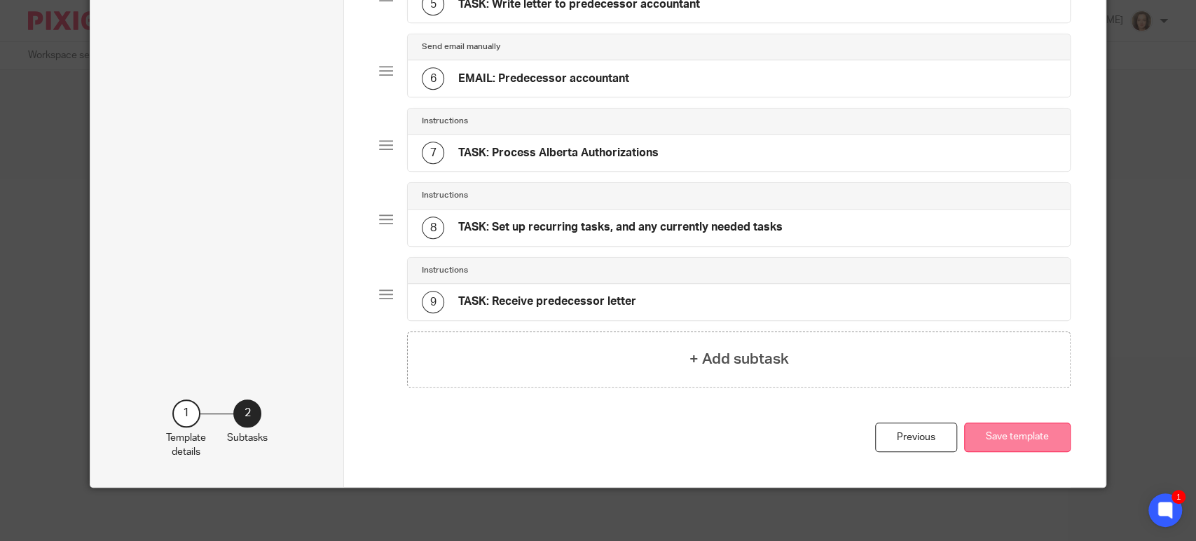
click at [1021, 425] on button "Save template" at bounding box center [1017, 437] width 106 height 30
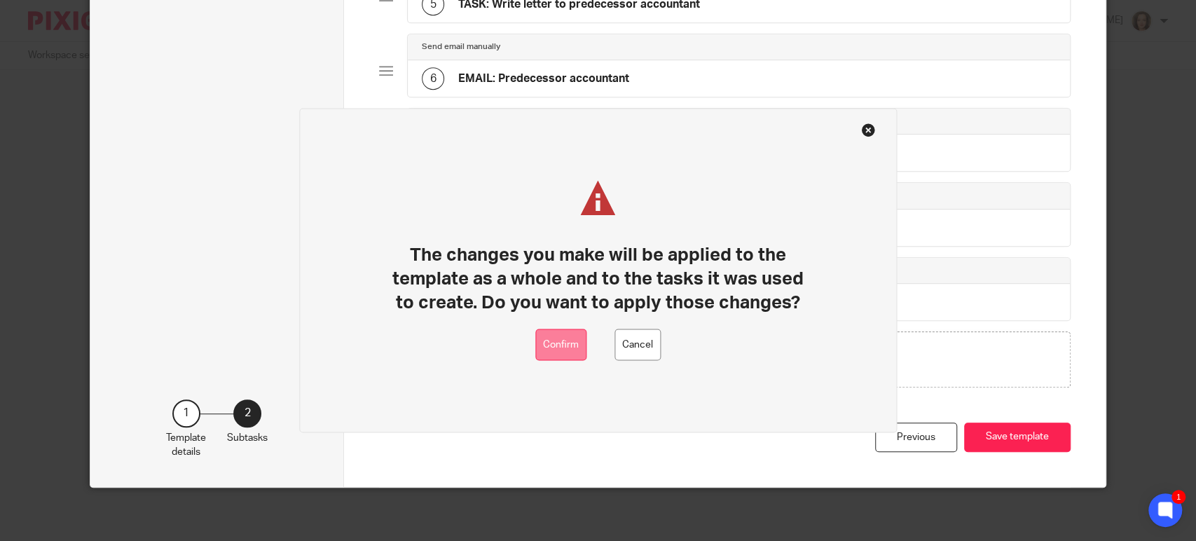
click at [561, 349] on button "Confirm" at bounding box center [560, 345] width 51 height 32
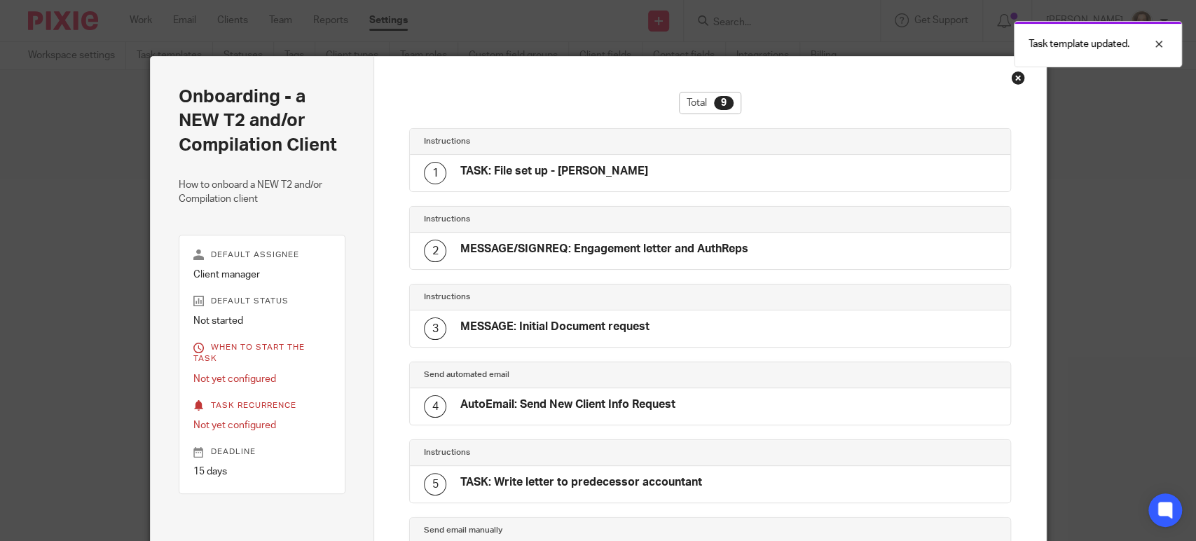
click at [1011, 79] on div "Close this dialog window" at bounding box center [1018, 78] width 14 height 14
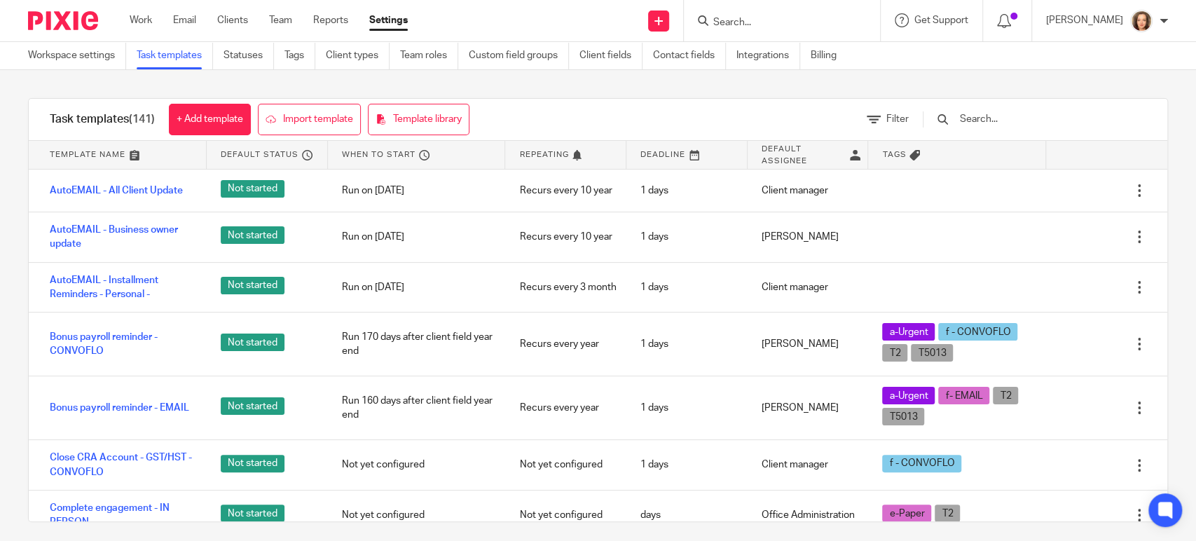
click at [751, 17] on input "Search" at bounding box center [775, 23] width 126 height 13
click at [908, 122] on span "Filter" at bounding box center [897, 119] width 22 height 10
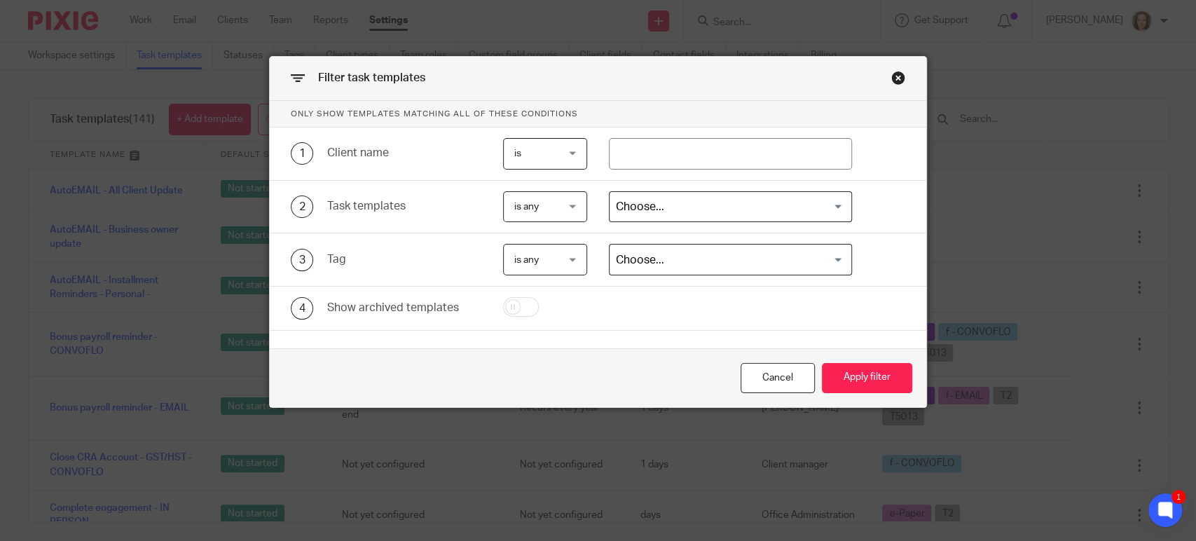
click at [892, 74] on div "Close this dialog window" at bounding box center [898, 78] width 14 height 14
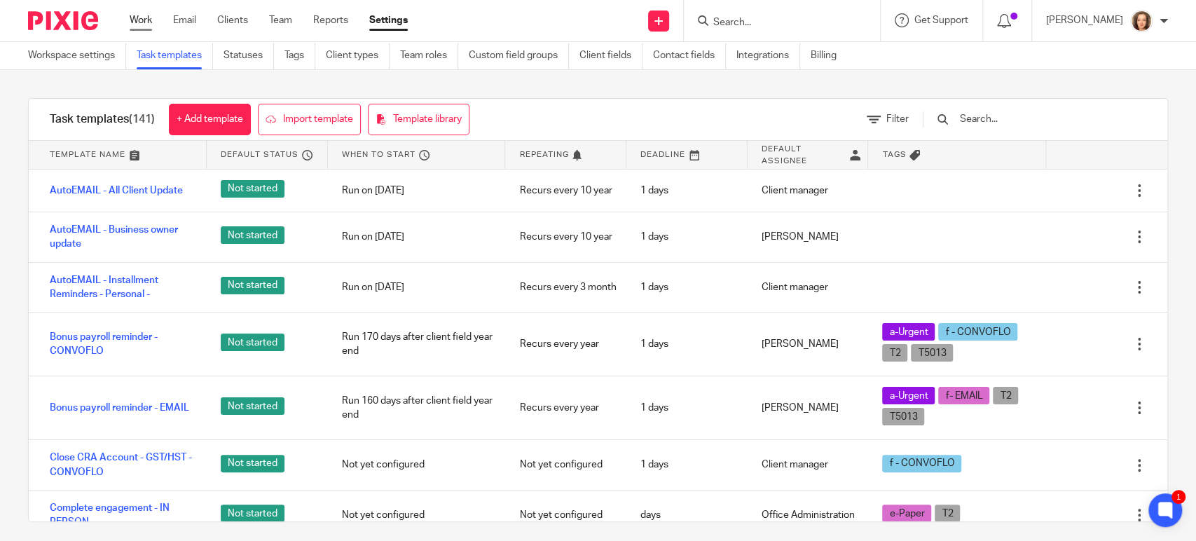
click at [135, 24] on link "Work" at bounding box center [141, 20] width 22 height 14
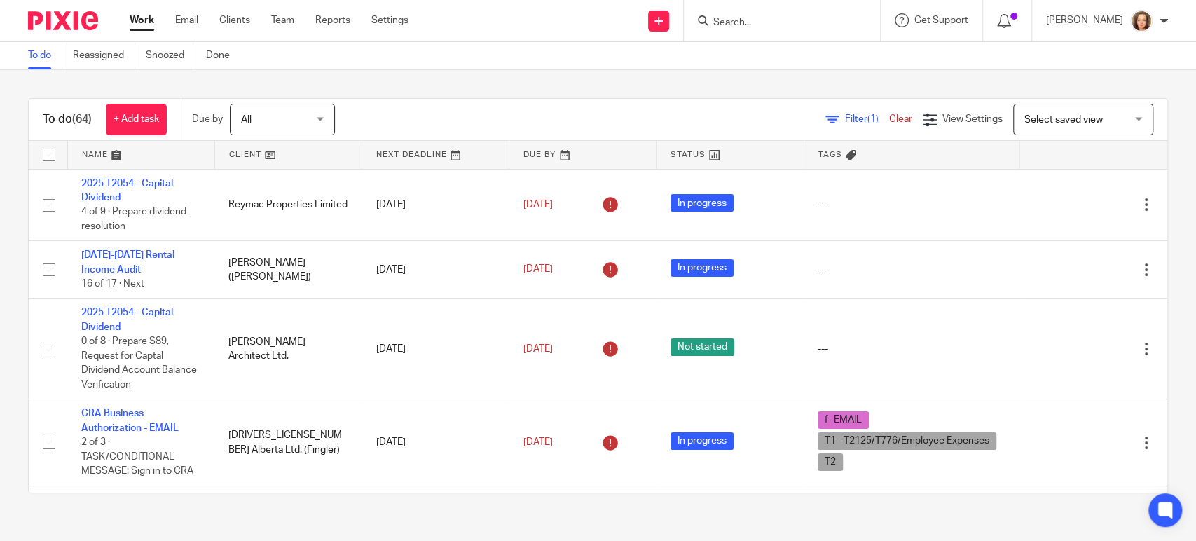
click at [1037, 117] on span "Select saved view" at bounding box center [1063, 120] width 78 height 10
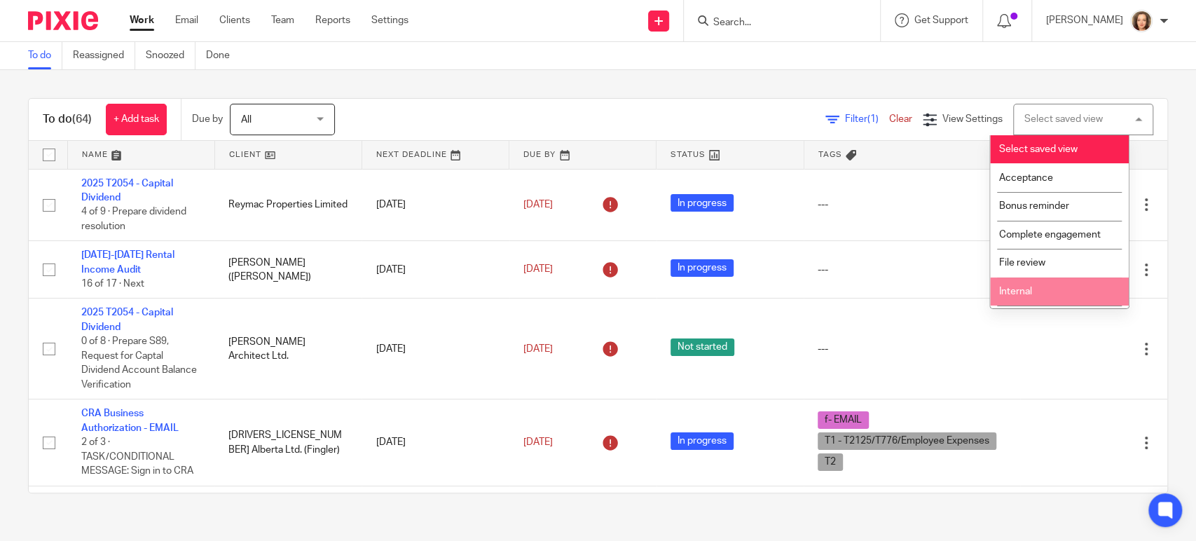
click at [1018, 288] on span "Internal" at bounding box center [1015, 291] width 33 height 10
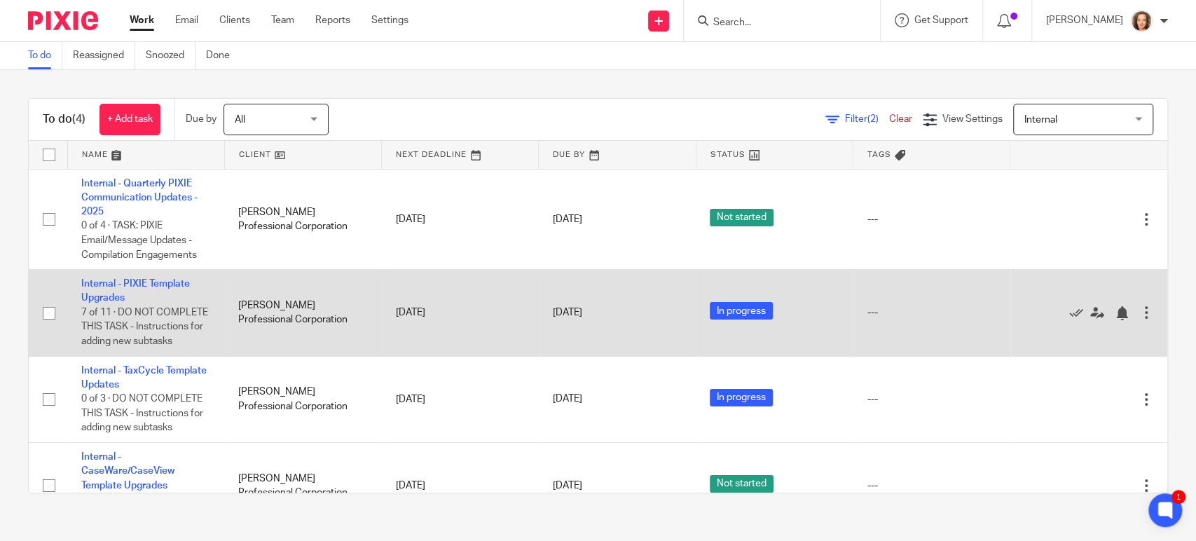
click at [131, 324] on span "7 of 11 · DO NOT COMPLETE THIS TASK - Instructions for adding new subtasks" at bounding box center [144, 326] width 127 height 39
click at [116, 282] on link "Internal - PIXIE Template Upgrades" at bounding box center [135, 291] width 109 height 24
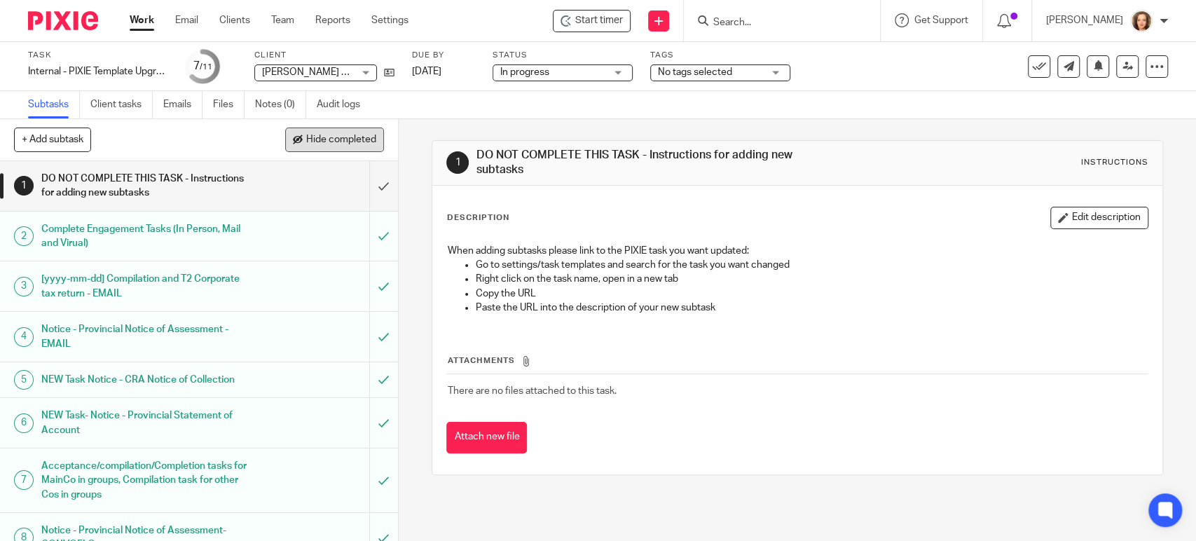
click at [308, 134] on span "Hide completed" at bounding box center [341, 139] width 70 height 11
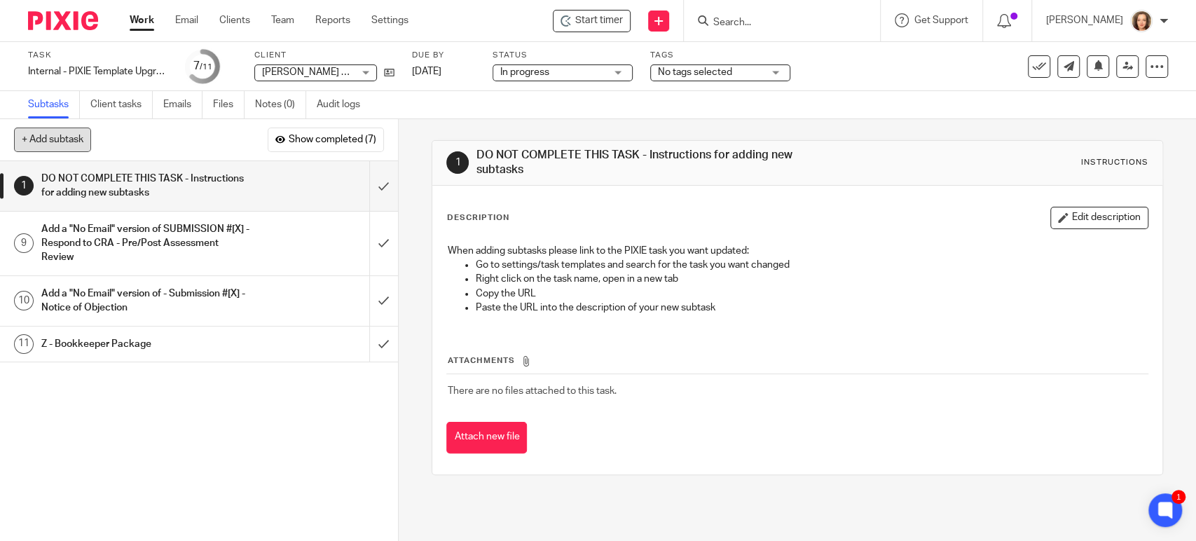
click at [48, 139] on button "+ Add subtask" at bounding box center [52, 139] width 77 height 24
click at [142, 136] on input "text" at bounding box center [148, 140] width 269 height 24
type input "Document Requests"
click at [350, 137] on p "+ Add" at bounding box center [363, 140] width 41 height 24
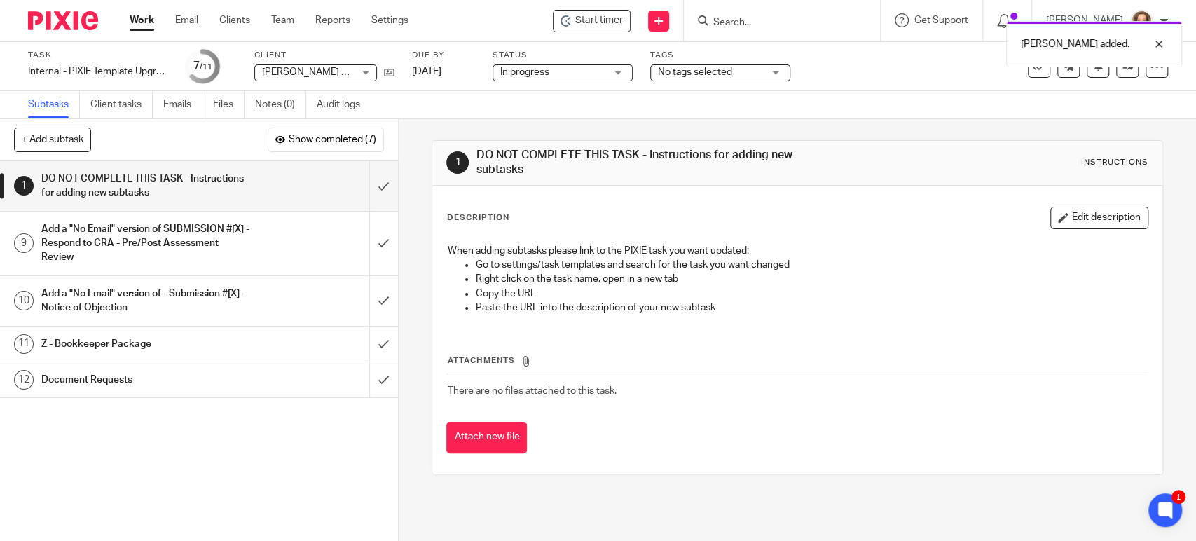
click at [239, 380] on h1 "Document Requests" at bounding box center [145, 379] width 209 height 21
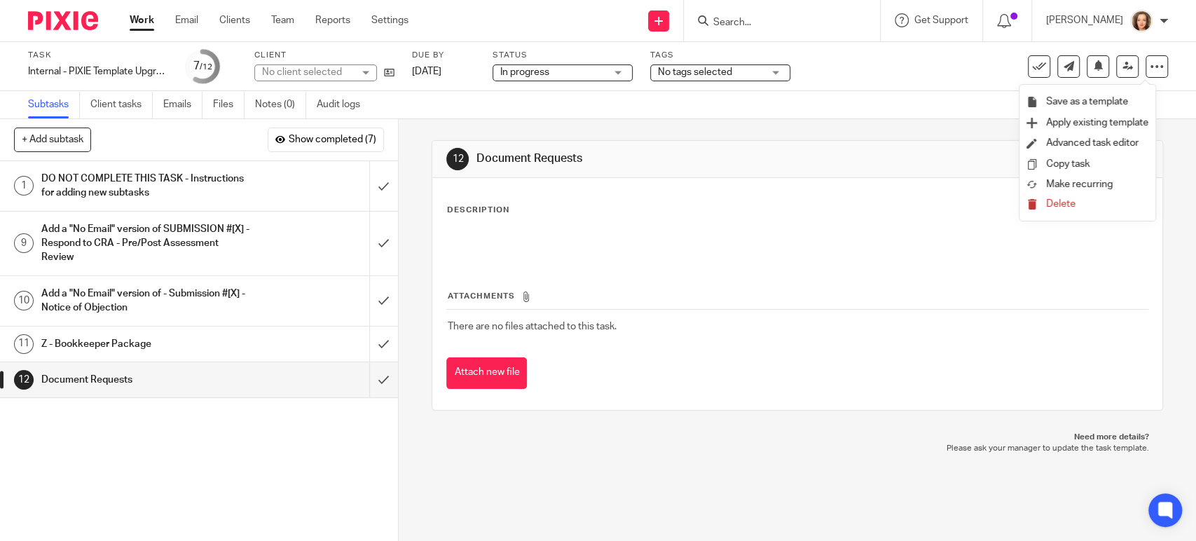
click at [532, 217] on div "Description Edit description" at bounding box center [796, 210] width 701 height 22
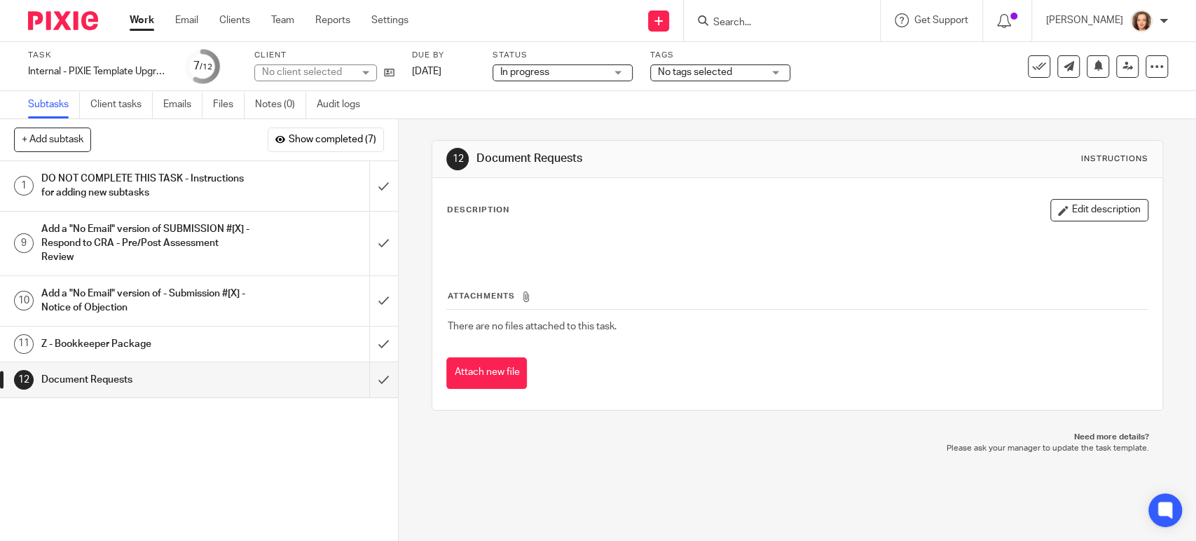
click at [476, 240] on p at bounding box center [797, 243] width 700 height 14
click at [1100, 207] on button "Edit description" at bounding box center [1099, 210] width 98 height 22
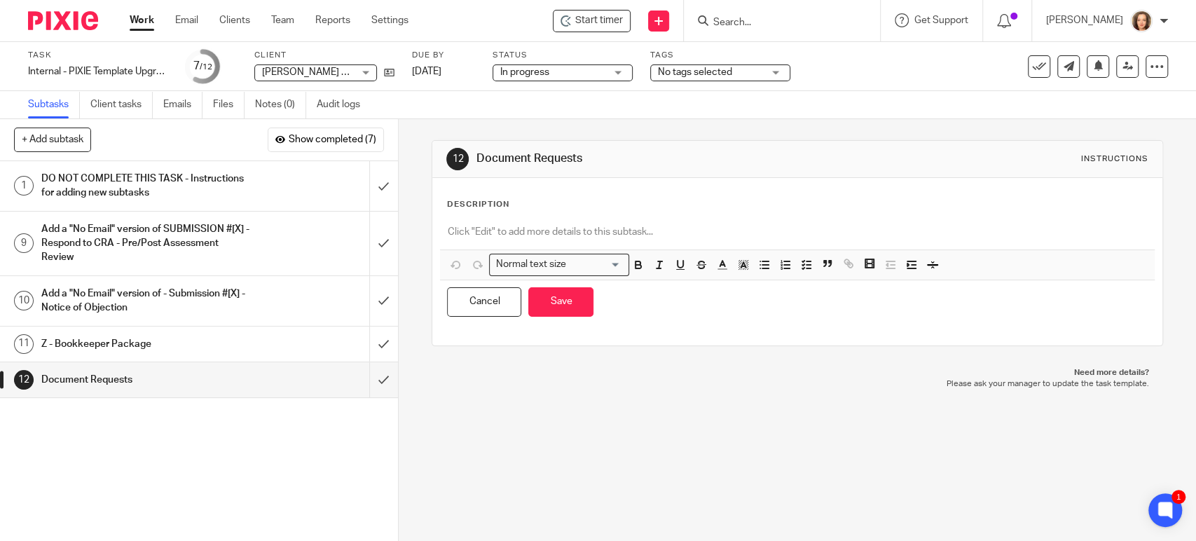
click at [506, 228] on p at bounding box center [797, 232] width 700 height 14
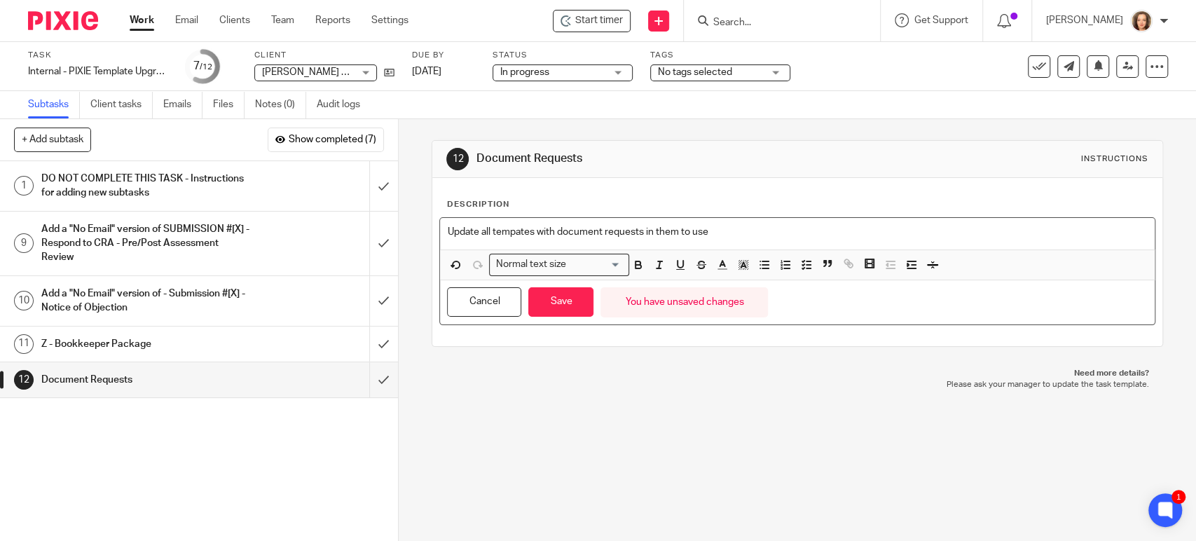
click at [492, 234] on p "Update all tempates with document requests in them to use" at bounding box center [797, 232] width 700 height 14
click at [771, 231] on p "Update all CONVOFLO templates with document requests in them to use" at bounding box center [797, 232] width 700 height 14
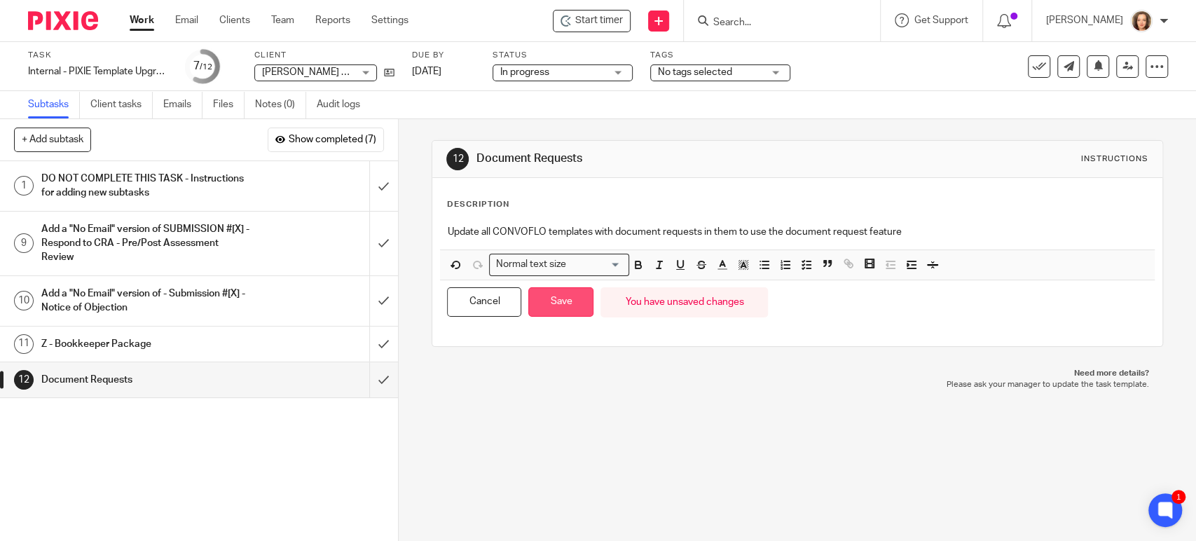
click at [552, 290] on button "Save" at bounding box center [560, 302] width 65 height 30
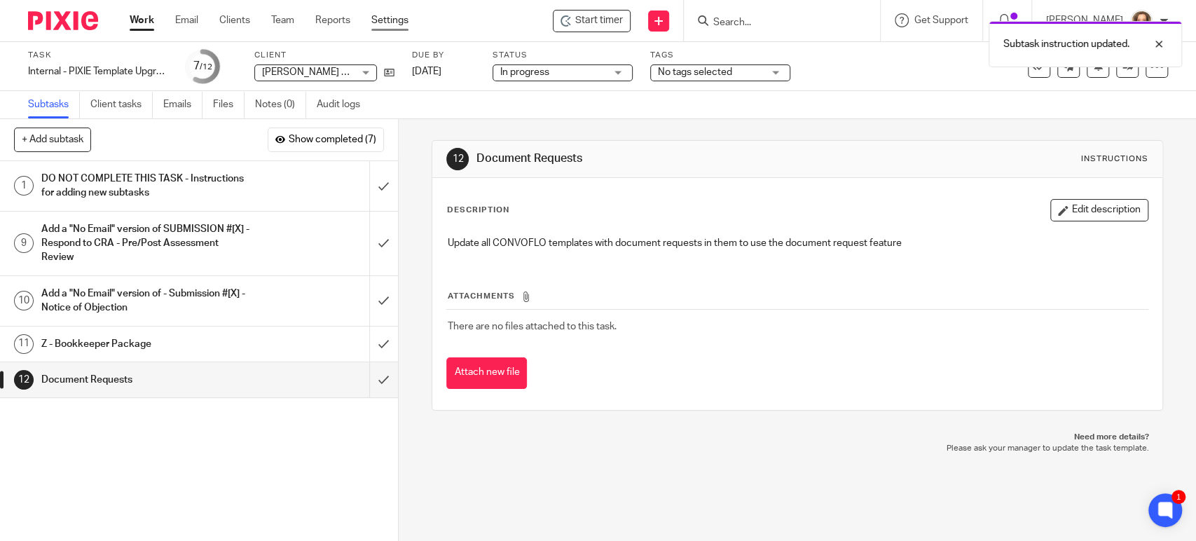
click at [397, 22] on link "Settings" at bounding box center [389, 20] width 37 height 14
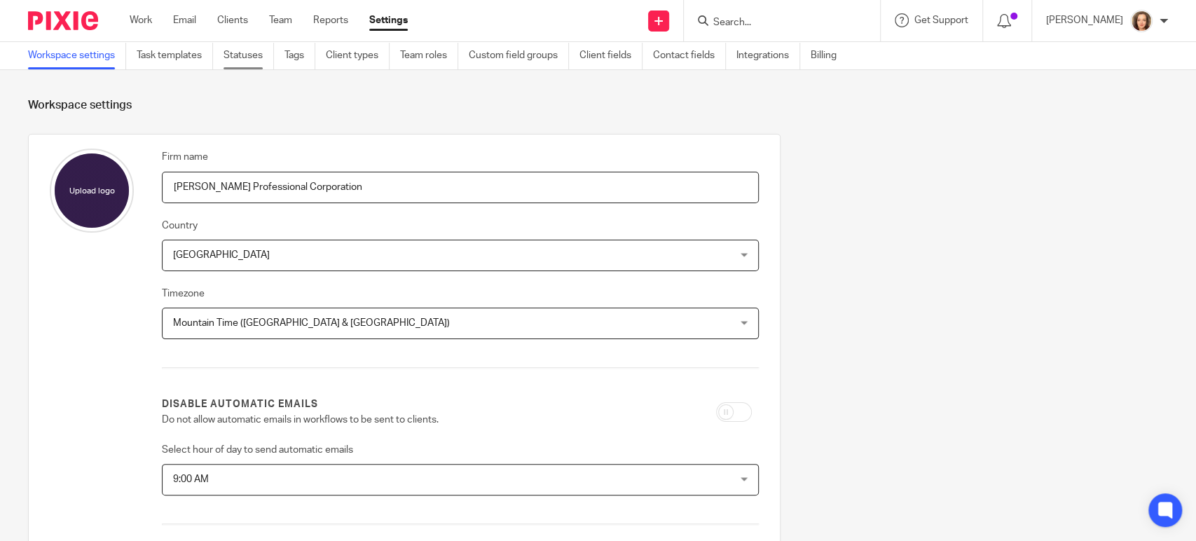
click at [244, 58] on link "Statuses" at bounding box center [248, 55] width 50 height 27
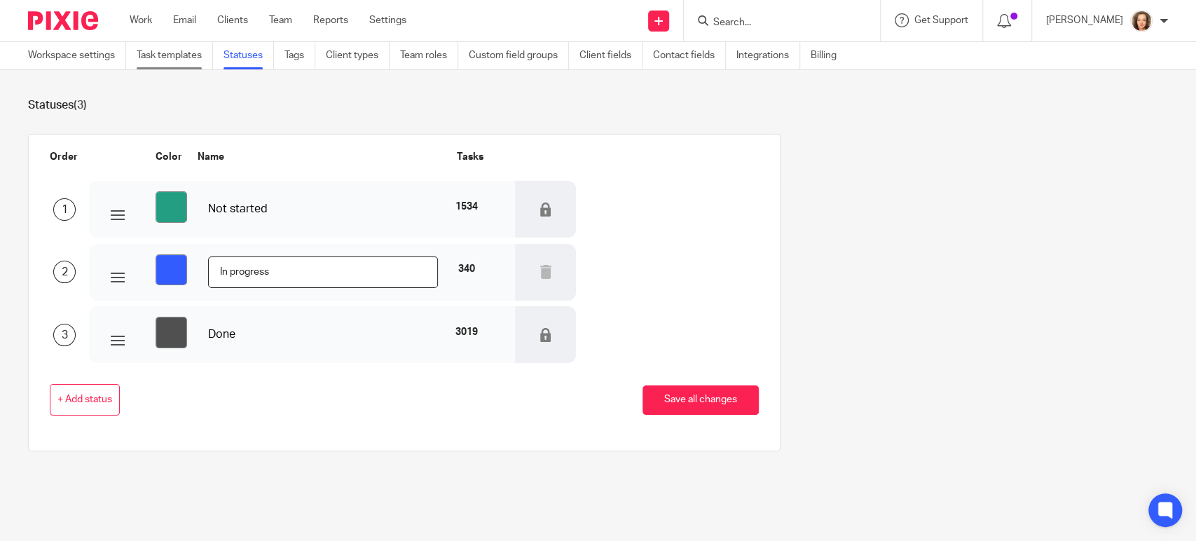
click at [179, 55] on link "Task templates" at bounding box center [175, 55] width 76 height 27
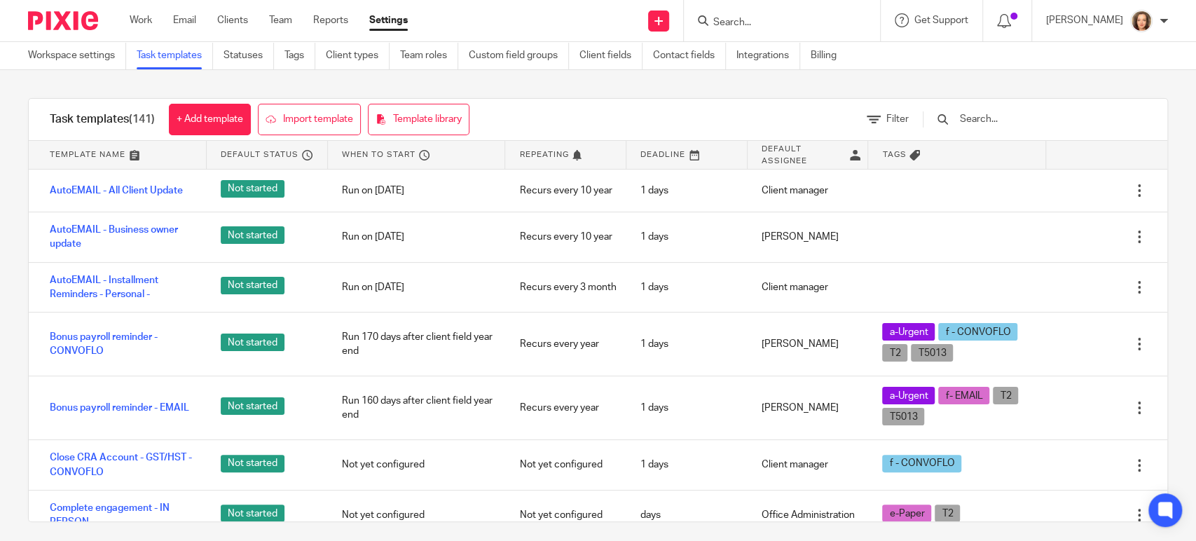
click at [1006, 116] on input "text" at bounding box center [1039, 118] width 163 height 15
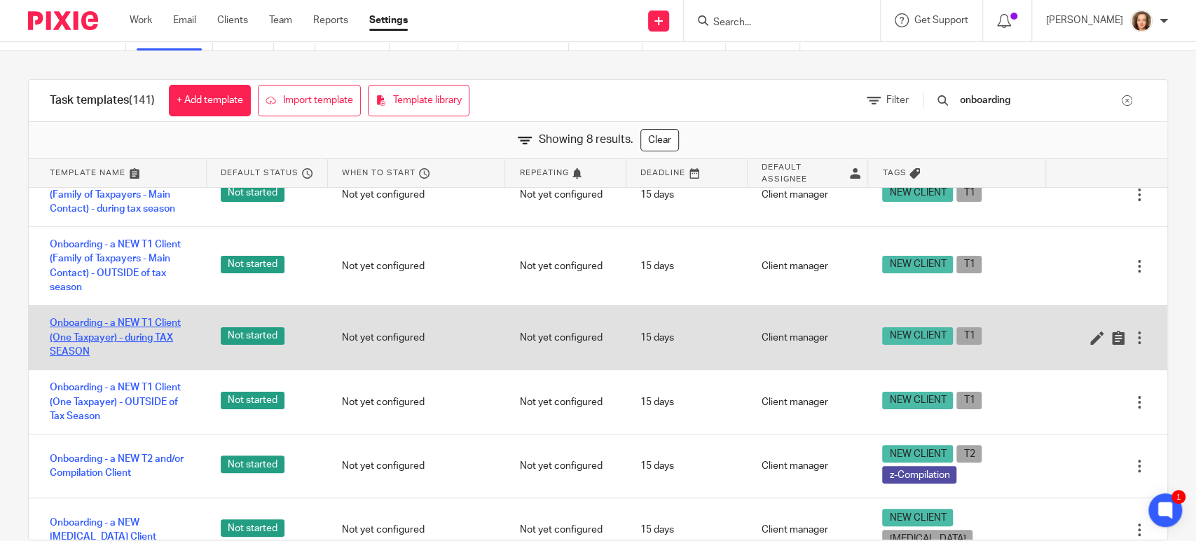
scroll to position [39, 0]
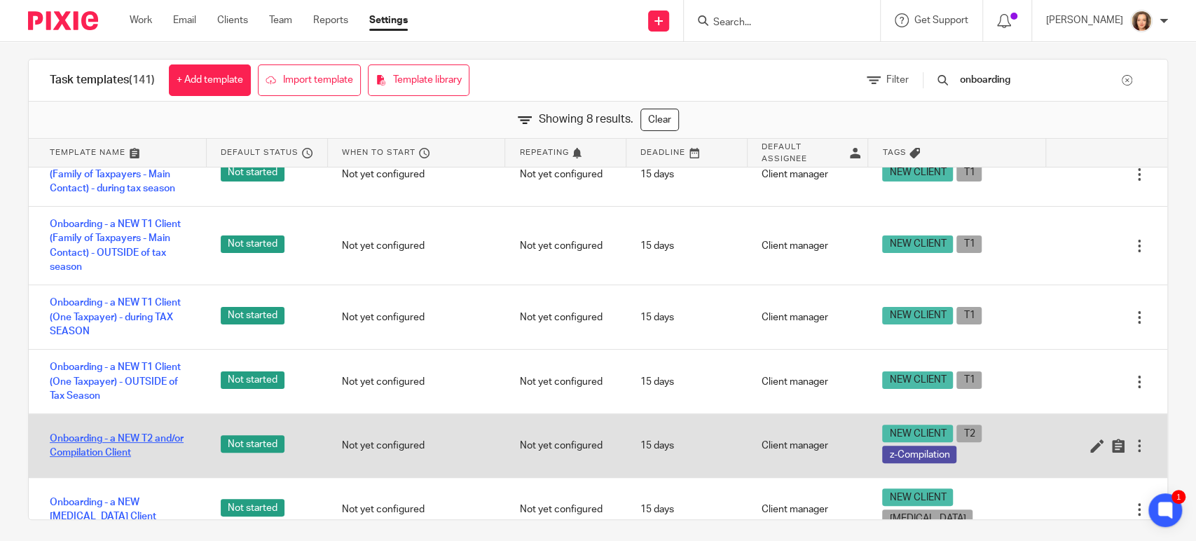
type input "onboarding"
click at [136, 438] on link "Onboarding - a NEW T2 and/or Compilation Client" at bounding box center [121, 445] width 143 height 29
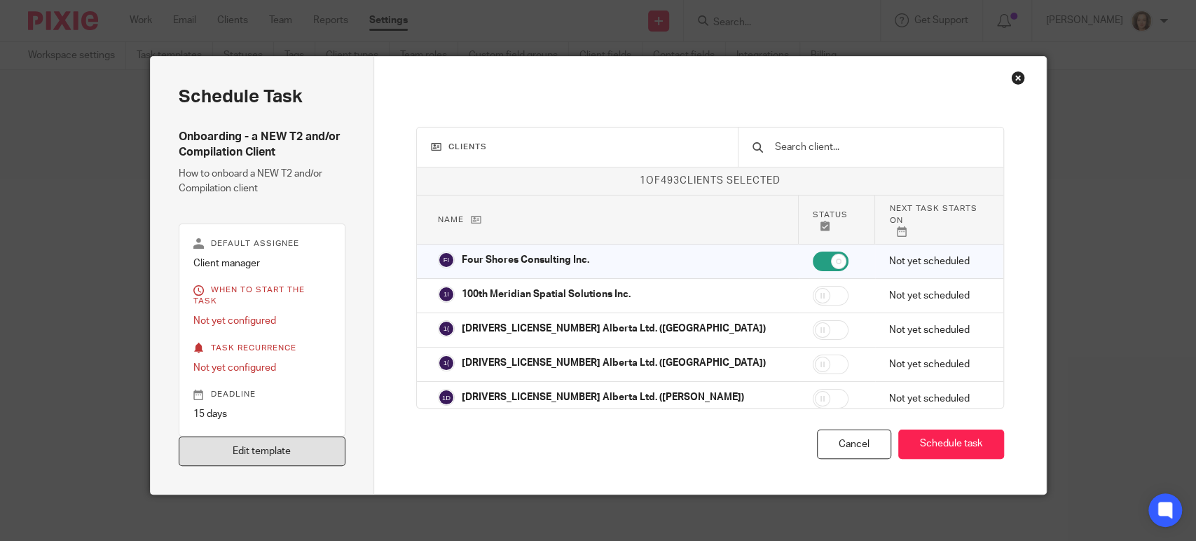
click at [281, 437] on link "Edit template" at bounding box center [262, 451] width 167 height 30
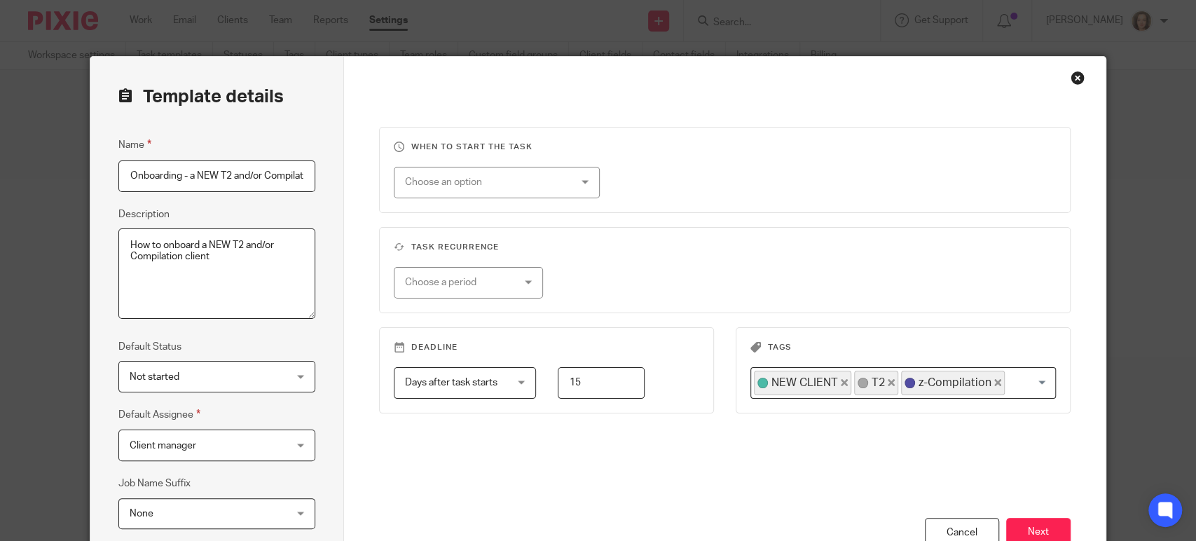
scroll to position [0, 43]
click at [1020, 526] on button "Next" at bounding box center [1038, 533] width 64 height 30
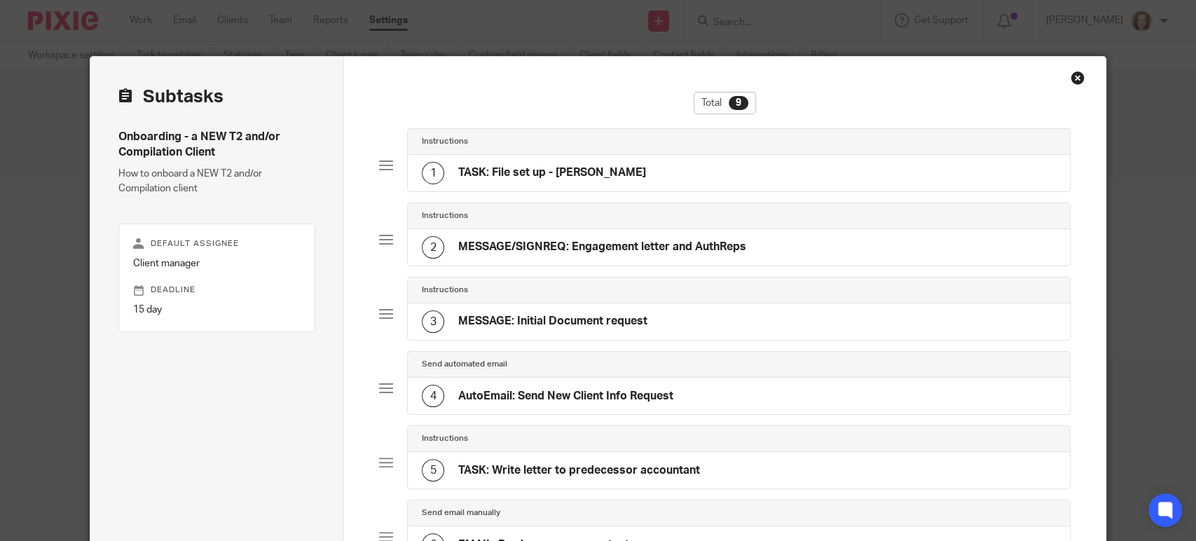
scroll to position [0, 0]
click at [578, 317] on h4 "MESSAGE: Initial Document request" at bounding box center [552, 321] width 189 height 15
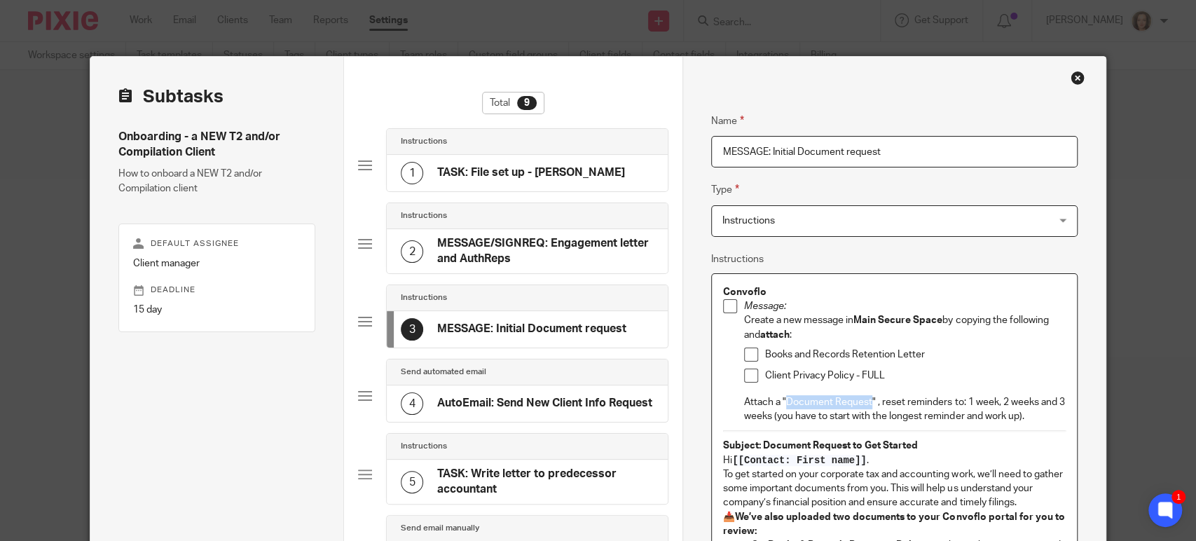
drag, startPoint x: 780, startPoint y: 396, endPoint x: 864, endPoint y: 389, distance: 84.3
click at [864, 389] on div "Message: Create a new message in Main Secure Space by copying the following and…" at bounding box center [904, 361] width 321 height 124
click at [879, 399] on p "Attach a " Document Request " , reset reminders to: 1 week, 2 weeks and 3 weeks…" at bounding box center [904, 409] width 321 height 29
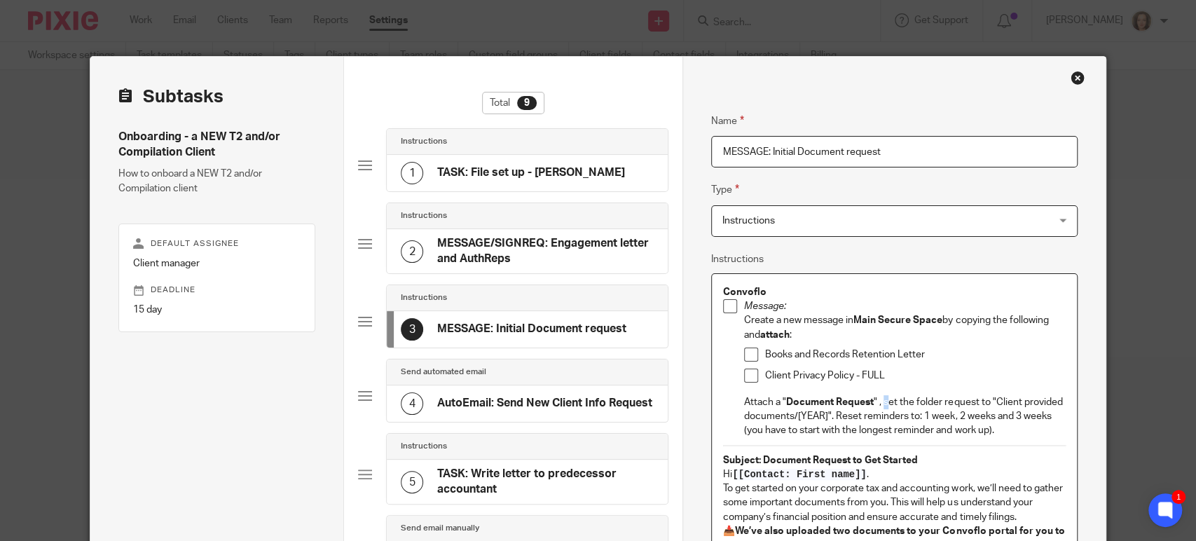
click at [883, 403] on p "Attach a " Document Request " , set the folder request to "Client provided docu…" at bounding box center [904, 416] width 321 height 43
click at [879, 410] on p "Attach a " Document Request " , Set the folder request to "Client provided docu…" at bounding box center [904, 416] width 321 height 43
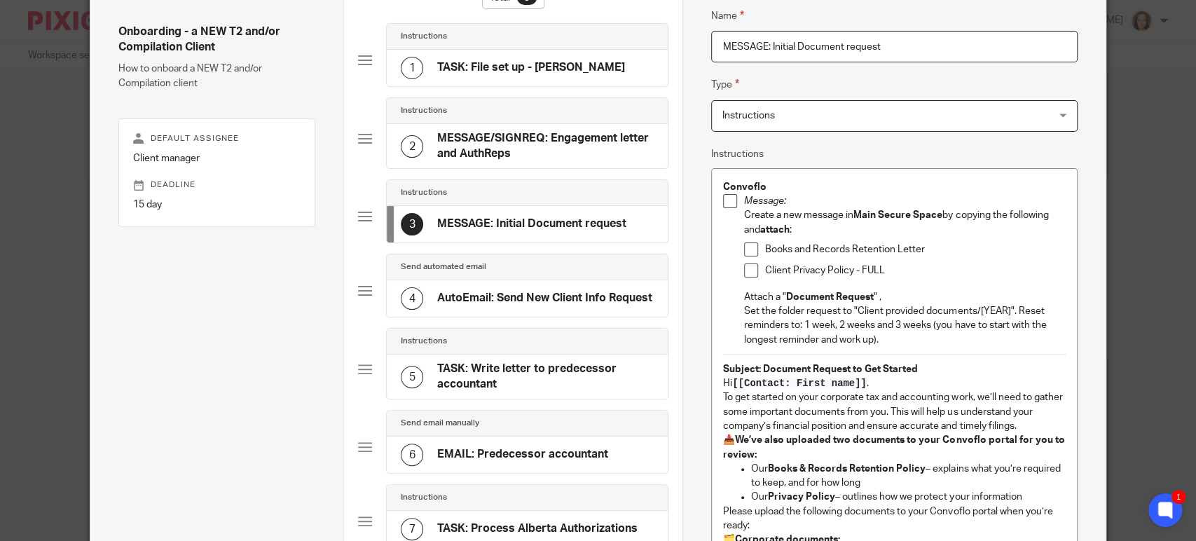
scroll to position [94, 0]
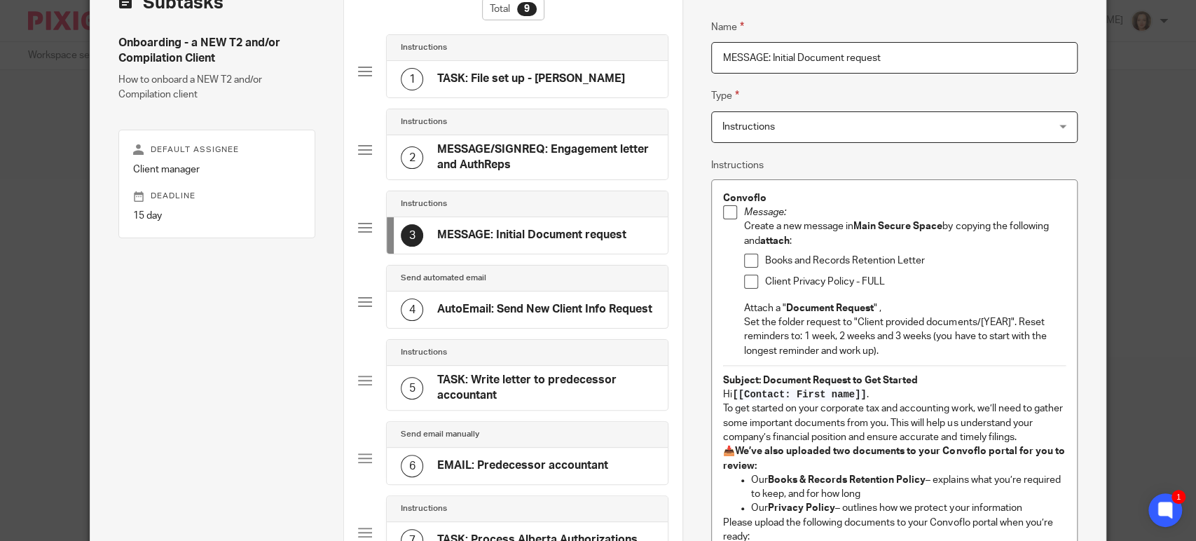
click at [744, 320] on p "Set the folder request to "Client provided documents/[YEAR]". Reset reminders t…" at bounding box center [904, 336] width 321 height 43
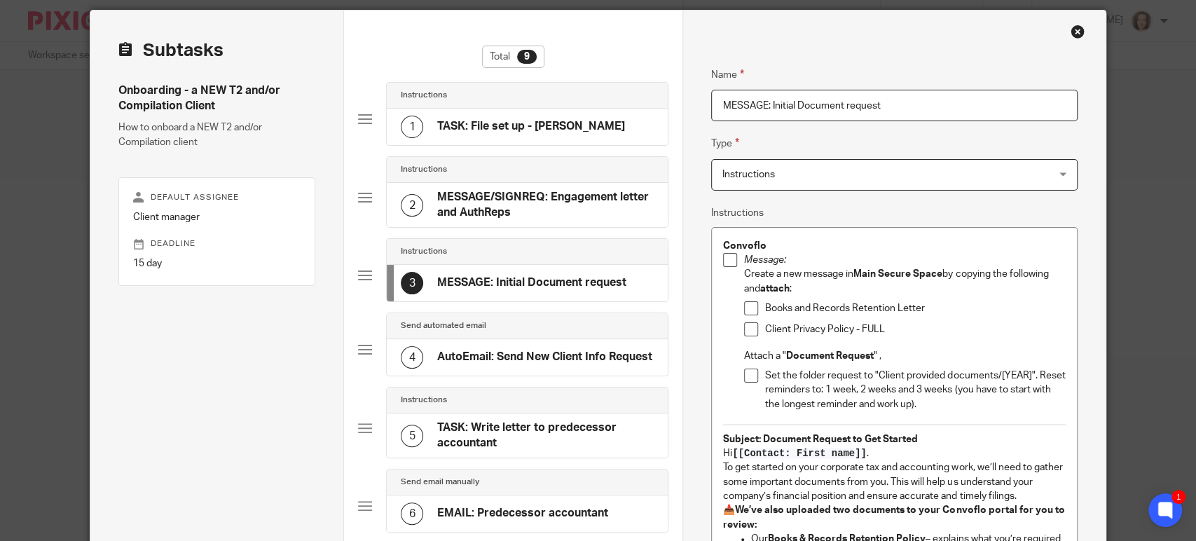
scroll to position [0, 0]
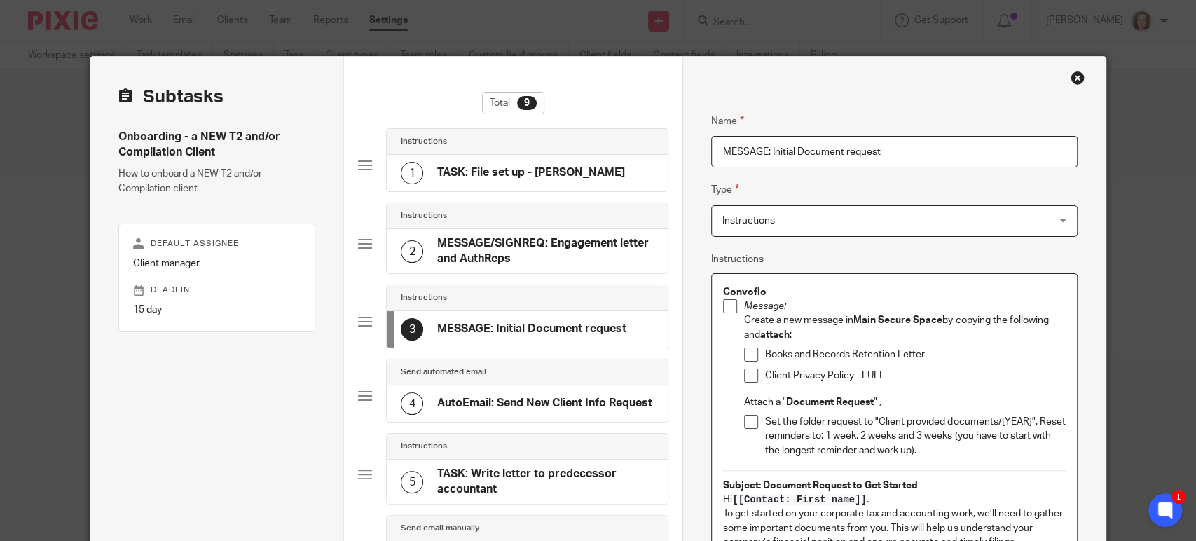
click at [1032, 420] on p "Set the folder request to "Client provided documents/[YEAR]". Reset reminders t…" at bounding box center [915, 436] width 300 height 43
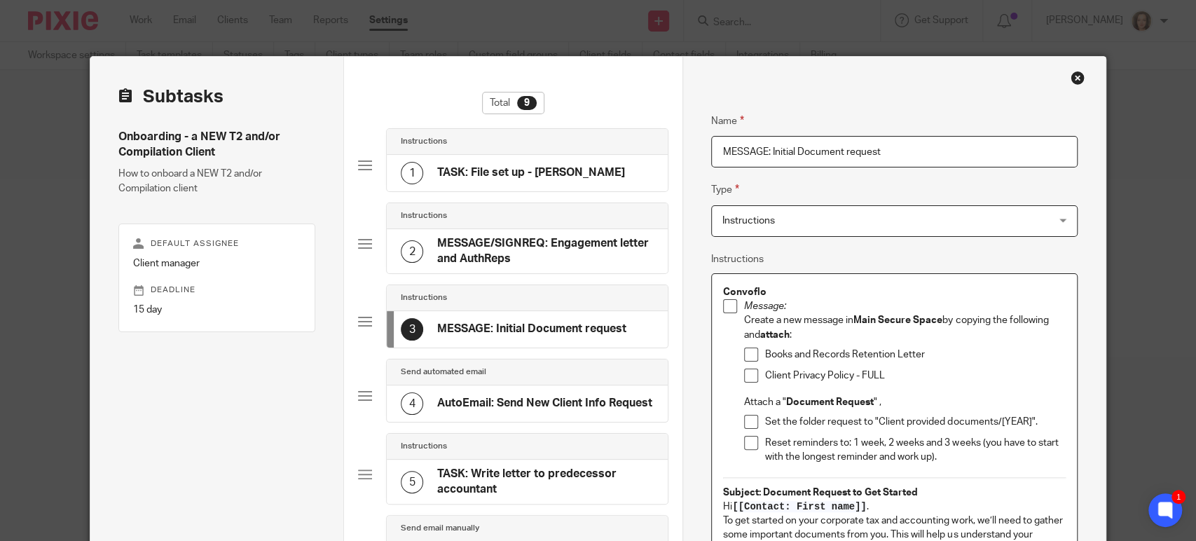
click at [874, 402] on p "Attach a " Document Request " ," at bounding box center [904, 402] width 321 height 14
click at [737, 402] on li "Message: Create a new message in Main Secure Space by copying the following and…" at bounding box center [894, 384] width 342 height 171
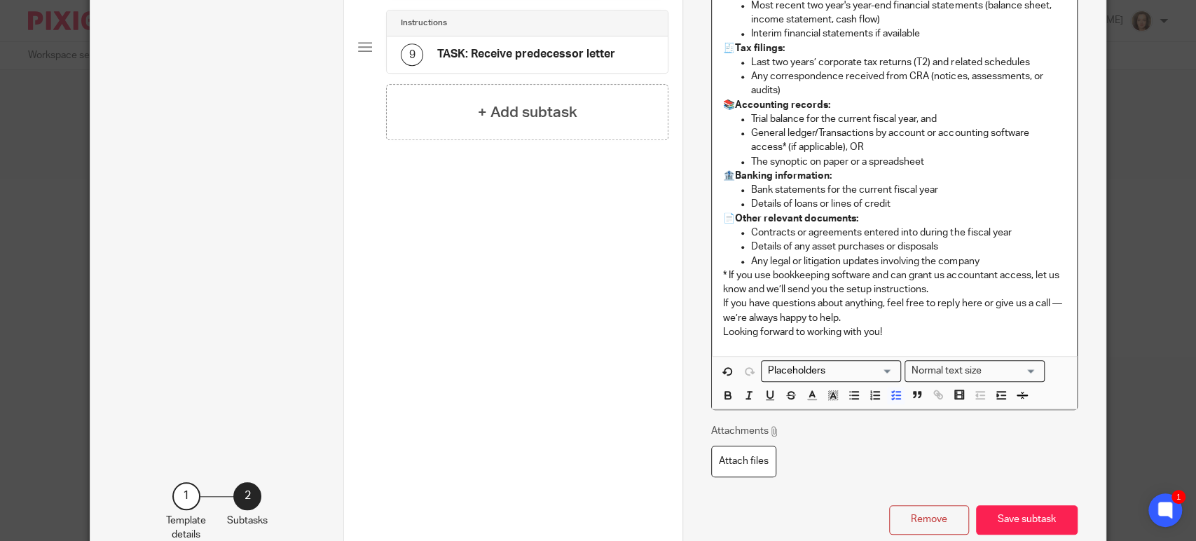
scroll to position [740, 0]
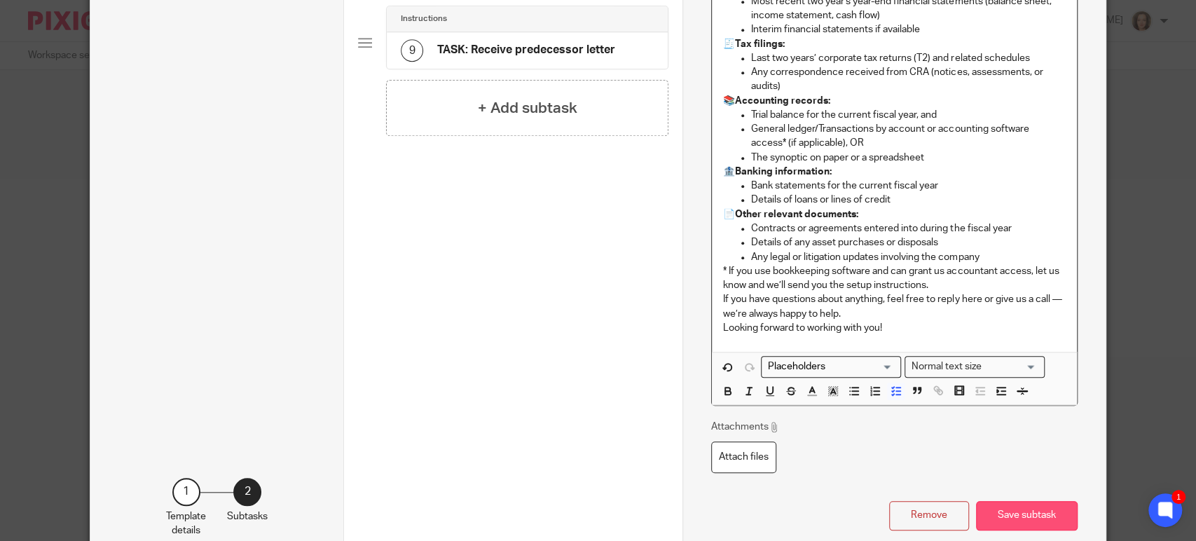
click at [1004, 513] on button "Save subtask" at bounding box center [1027, 516] width 102 height 30
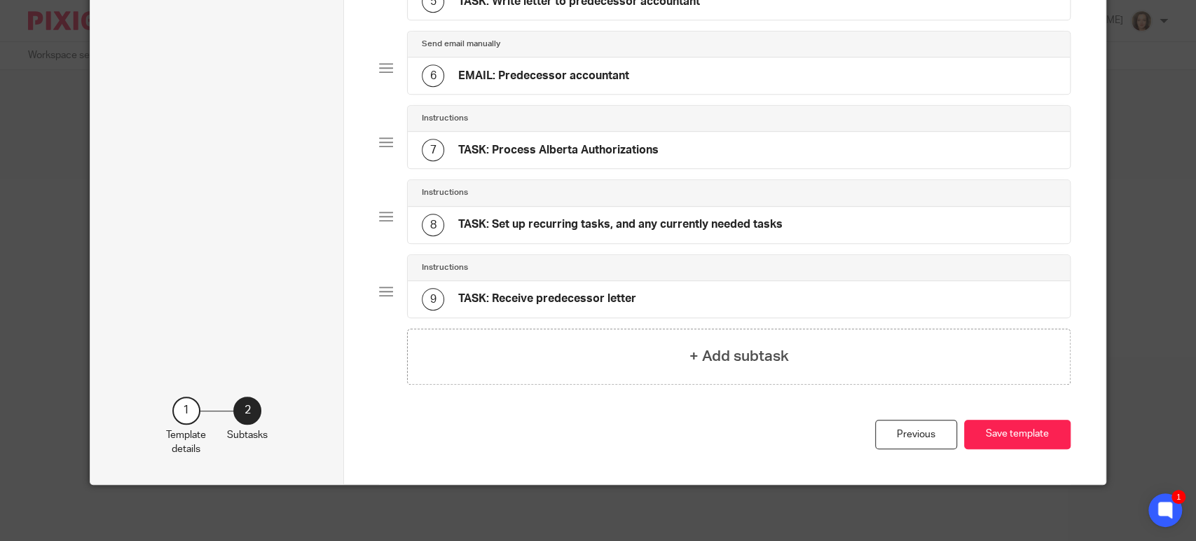
scroll to position [466, 0]
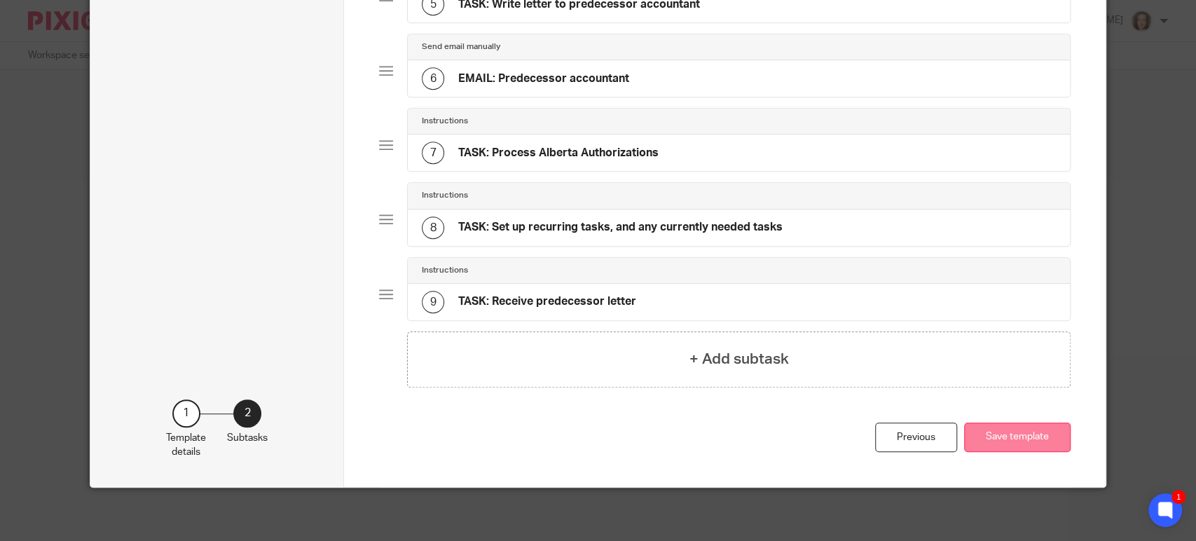
click at [1004, 438] on button "Save template" at bounding box center [1017, 437] width 106 height 30
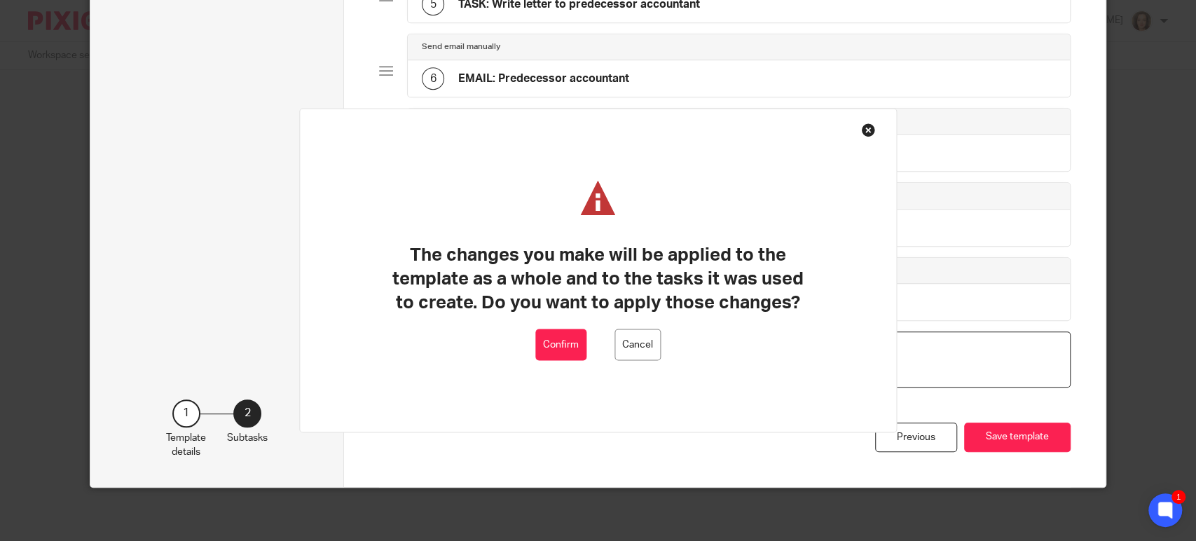
click at [584, 342] on button "Confirm" at bounding box center [560, 345] width 51 height 32
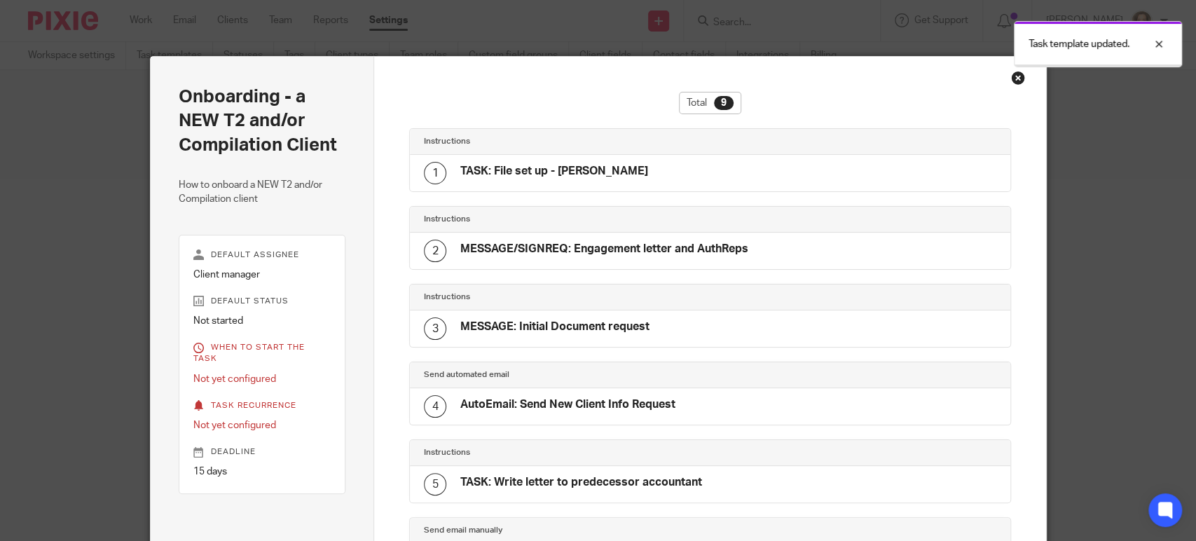
scroll to position [411, 0]
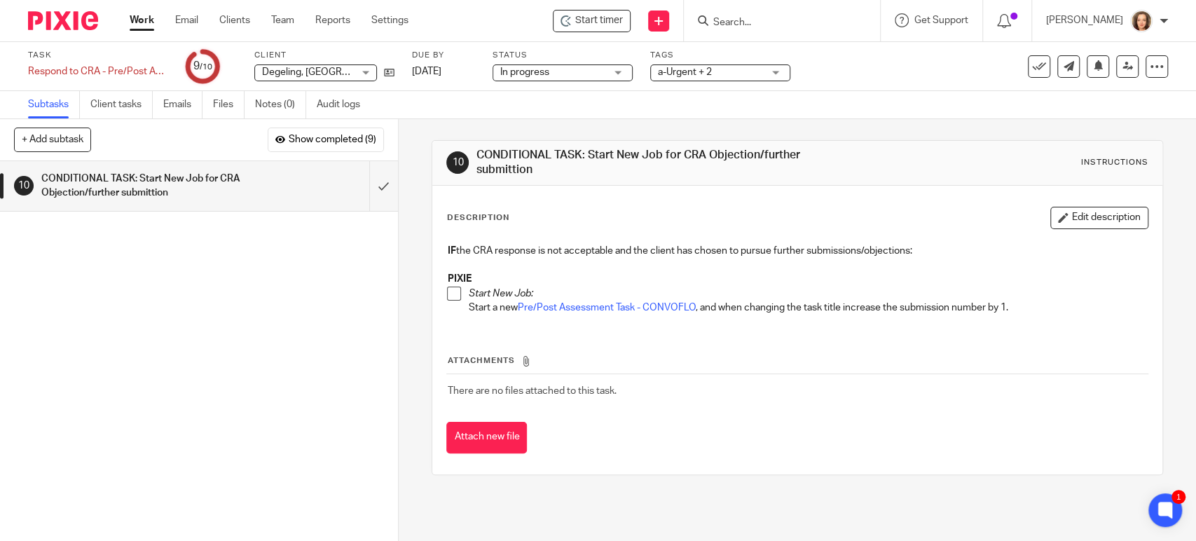
click at [721, 184] on div "10 CONDITIONAL TASK: Start New Job for CRA Objection/further submittion Instruc…" at bounding box center [796, 163] width 729 height 45
